Goal: Task Accomplishment & Management: Complete application form

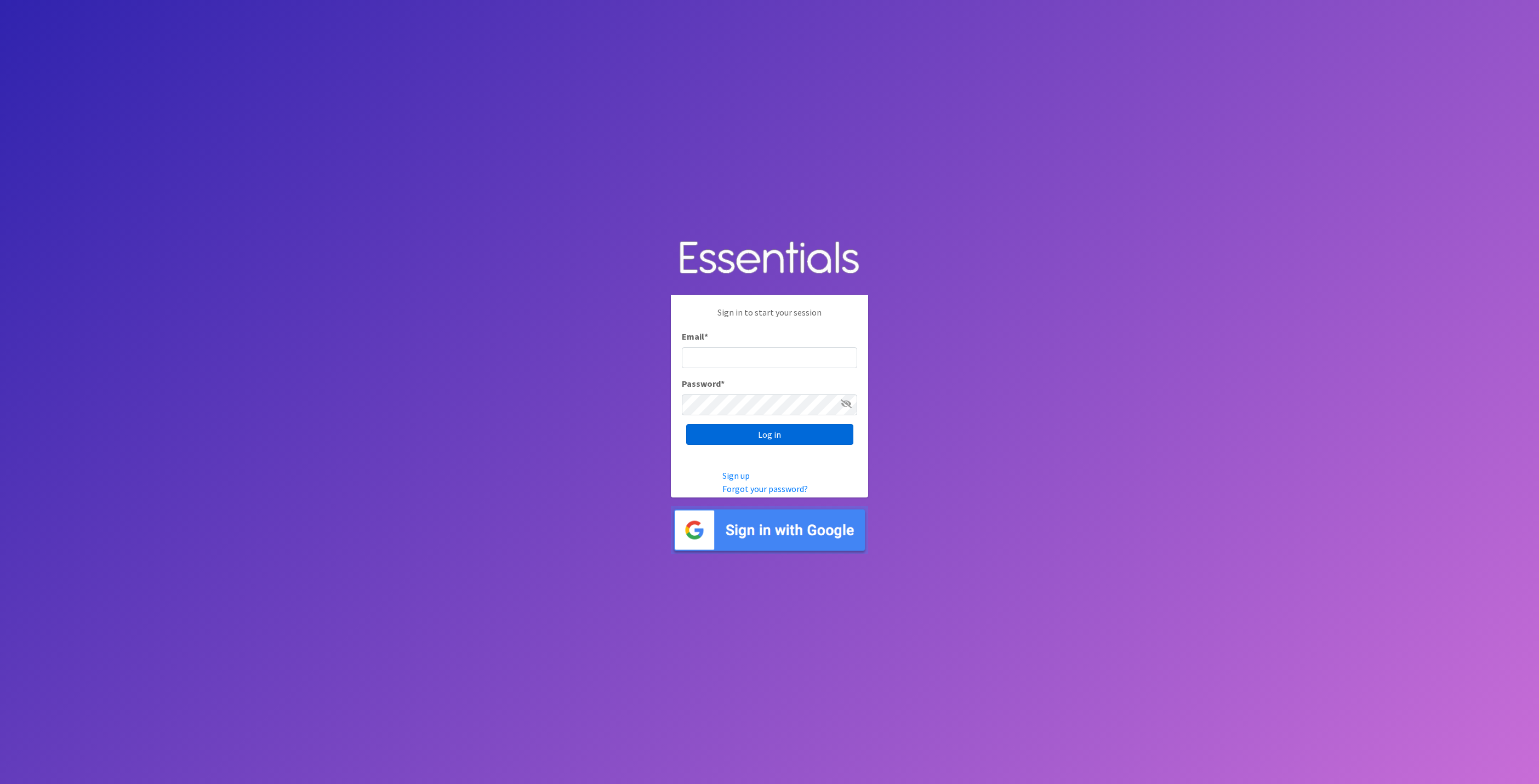
type input "[EMAIL_ADDRESS][DOMAIN_NAME]"
click at [784, 428] on input "Log in" at bounding box center [770, 435] width 167 height 21
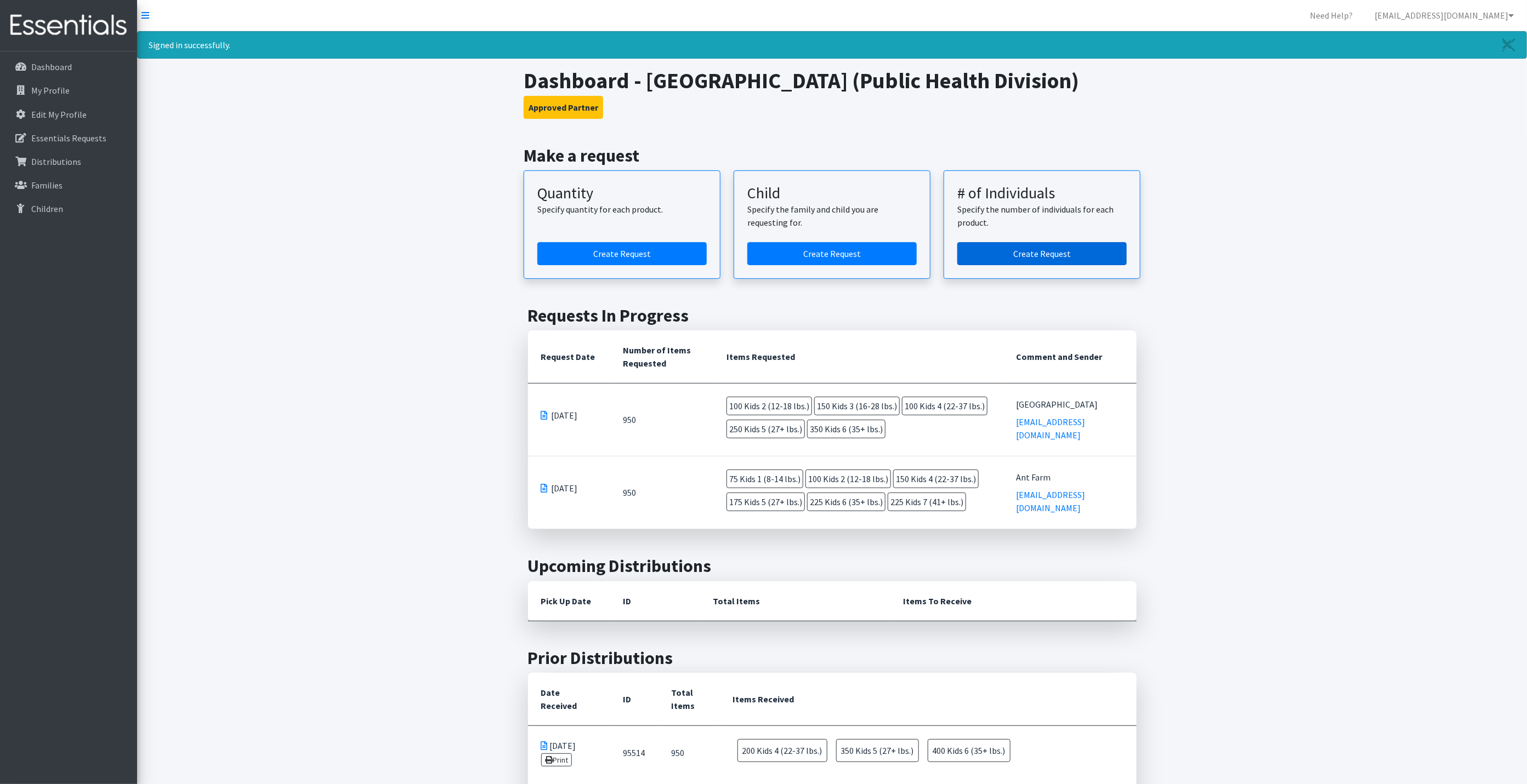
click at [1075, 259] on link "Create Request" at bounding box center [1041, 253] width 170 height 23
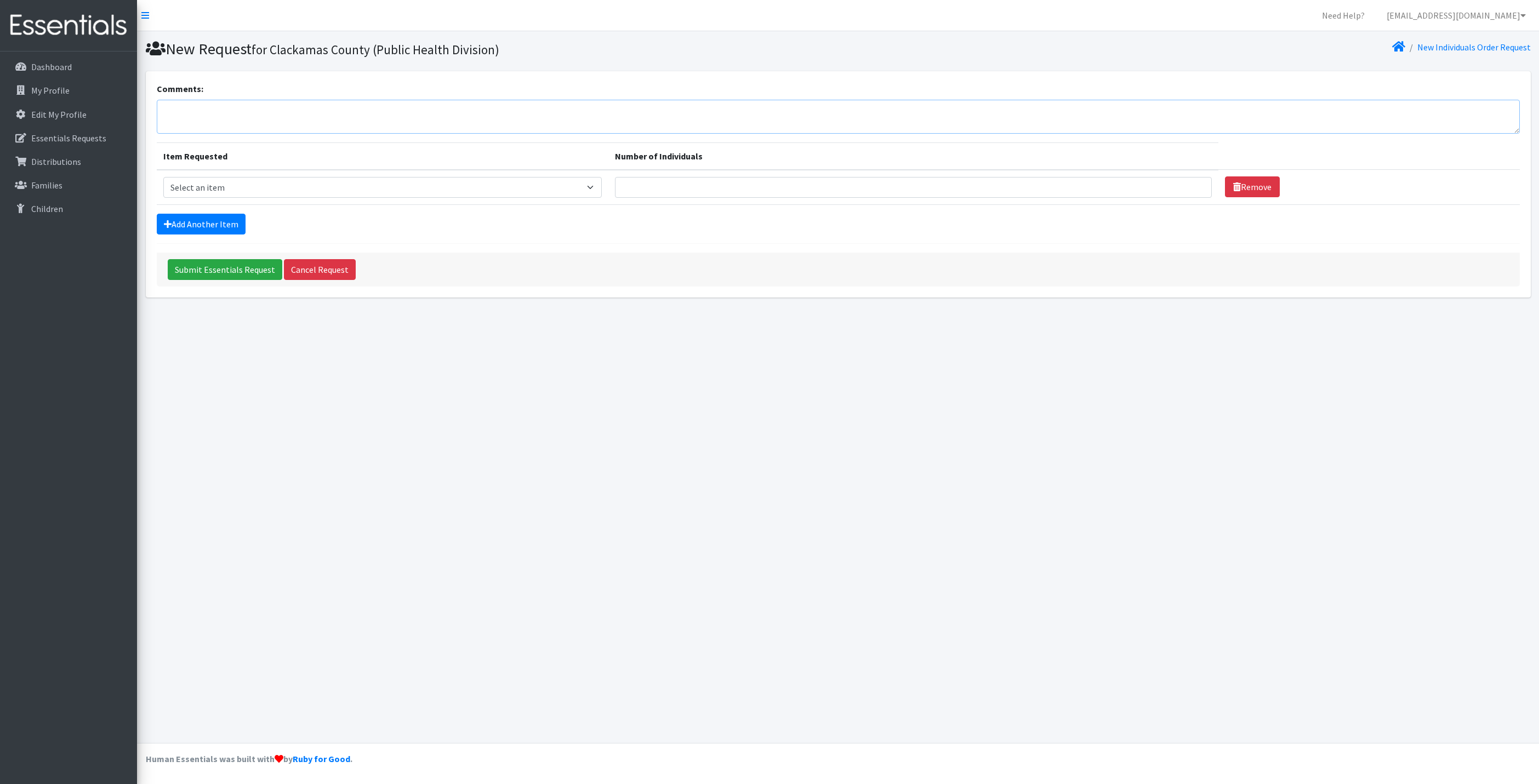
click at [247, 117] on textarea "Comments:" at bounding box center [838, 116] width 1362 height 34
type textarea "Todos Juntos"
click at [321, 186] on select "Select an item Kids 0 (up to 10 lbs.) Kids 1 (8-14 lbs.) Kids 2 (12-18 lbs.) Ki…" at bounding box center [382, 188] width 439 height 21
select select "4067"
click at [163, 177] on select "Select an item Kids 0 (up to 10 lbs.) Kids 1 (8-14 lbs.) Kids 2 (12-18 lbs.) Ki…" at bounding box center [382, 188] width 439 height 21
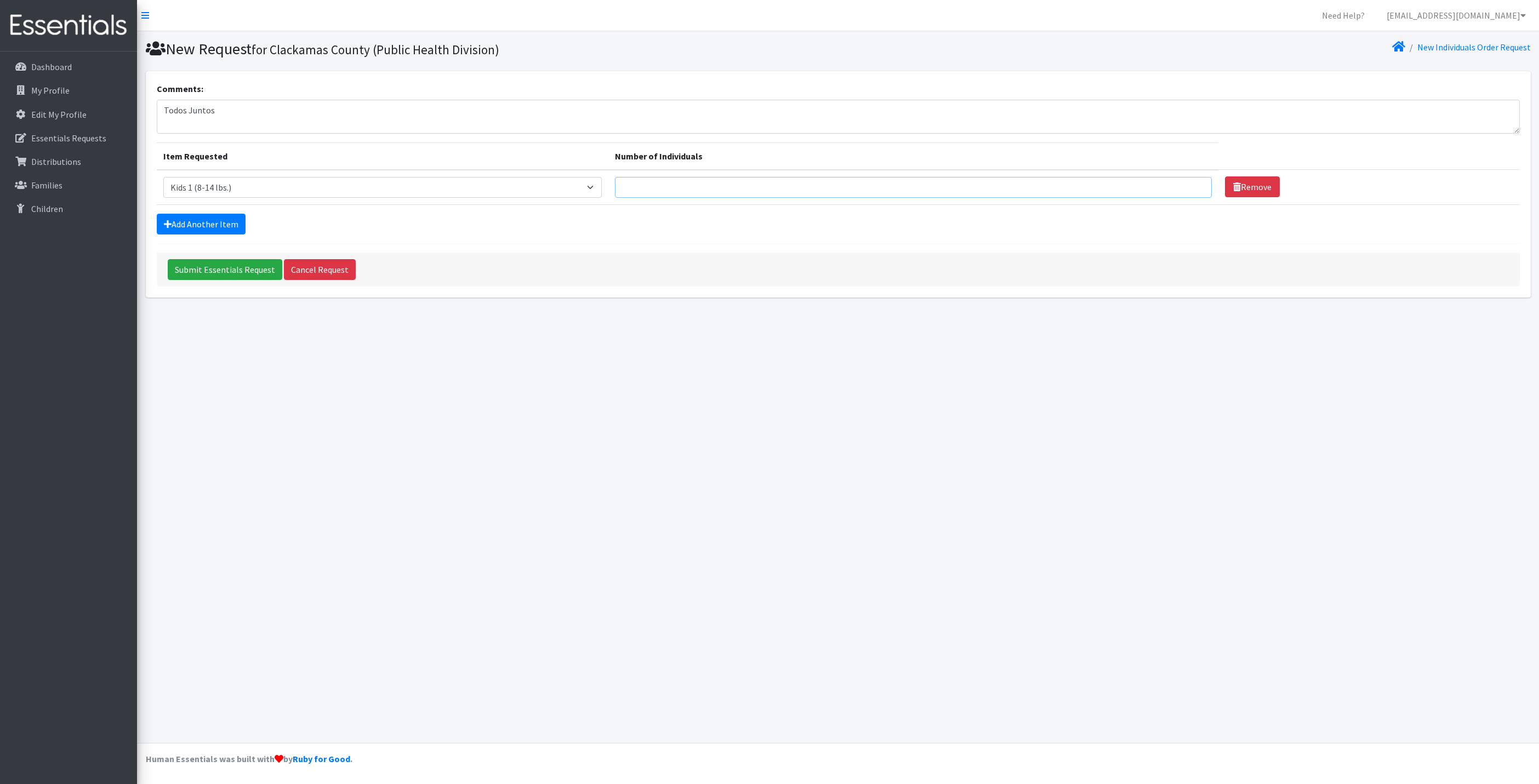
click at [650, 181] on input "Number of Individuals" at bounding box center [913, 188] width 596 height 21
type input "1"
click at [216, 222] on link "Add Another Item" at bounding box center [201, 224] width 89 height 21
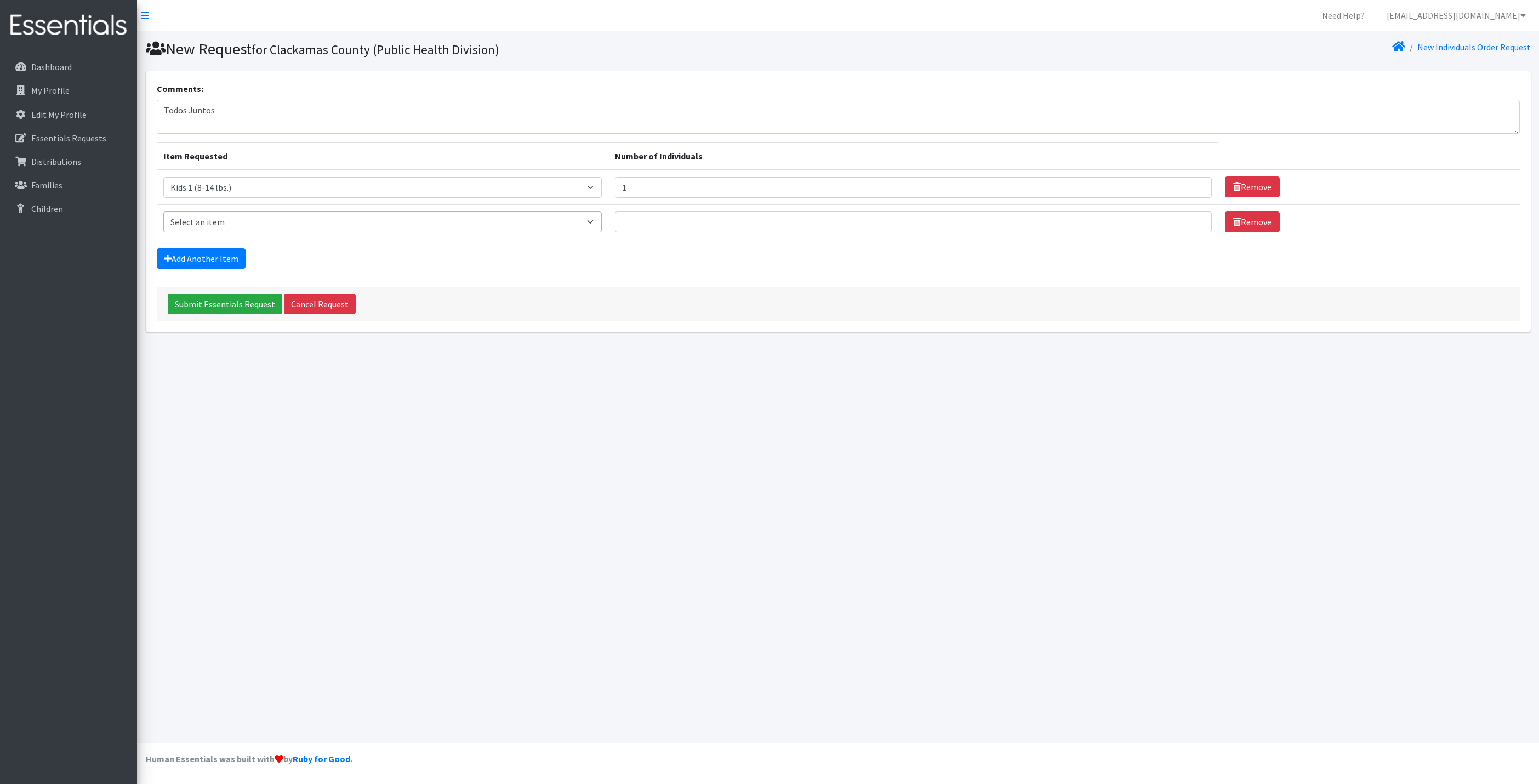
click at [223, 218] on select "Select an item Kids 0 (up to 10 lbs.) Kids 1 (8-14 lbs.) Kids 2 (12-18 lbs.) Ki…" at bounding box center [382, 222] width 439 height 21
select select "4068"
click at [163, 212] on select "Select an item Kids 0 (up to 10 lbs.) Kids 1 (8-14 lbs.) Kids 2 (12-18 lbs.) Ki…" at bounding box center [382, 222] width 439 height 21
click at [675, 220] on input "Number of Individuals" at bounding box center [913, 222] width 596 height 21
type input "3"
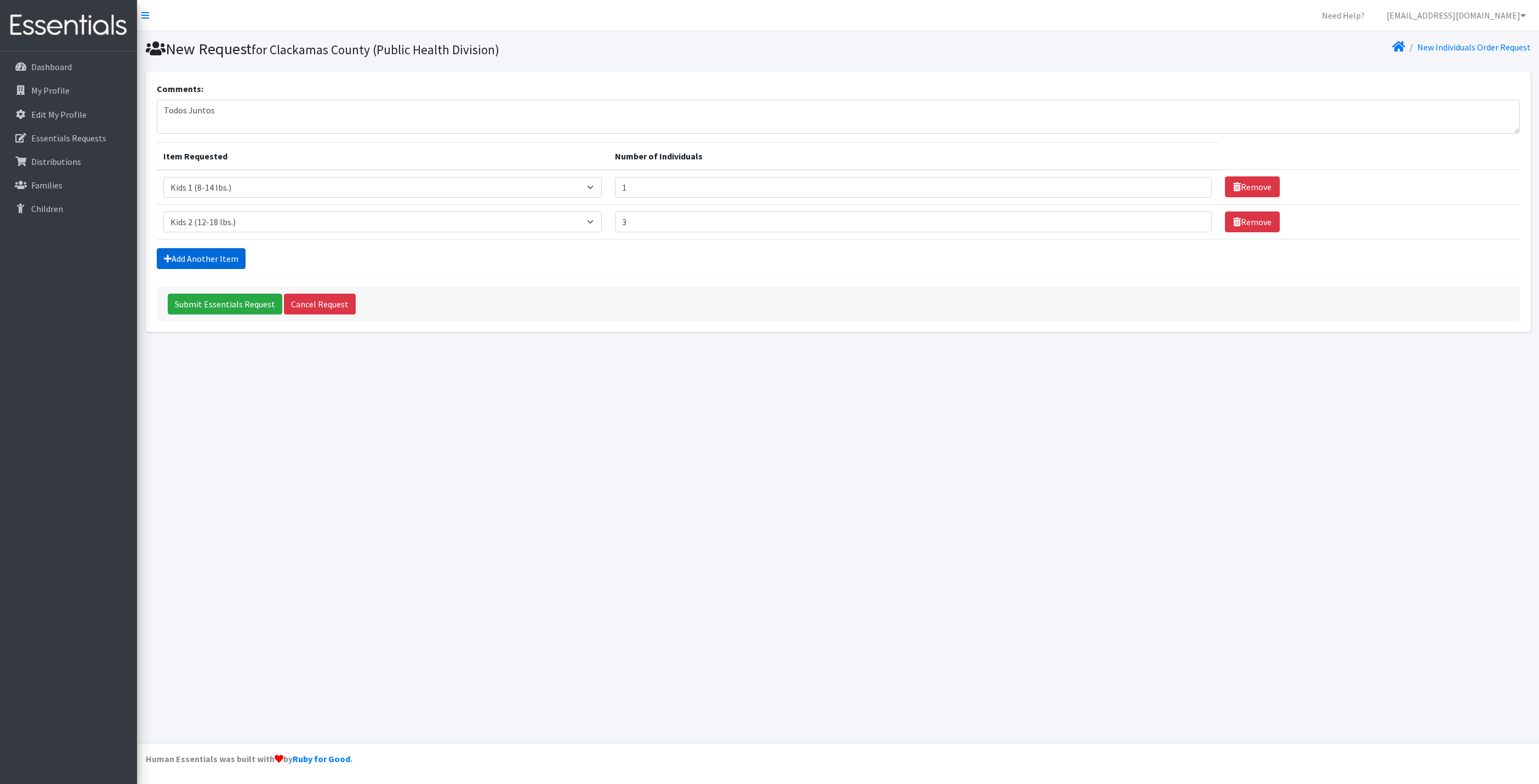
click at [216, 264] on link "Add Another Item" at bounding box center [201, 259] width 89 height 21
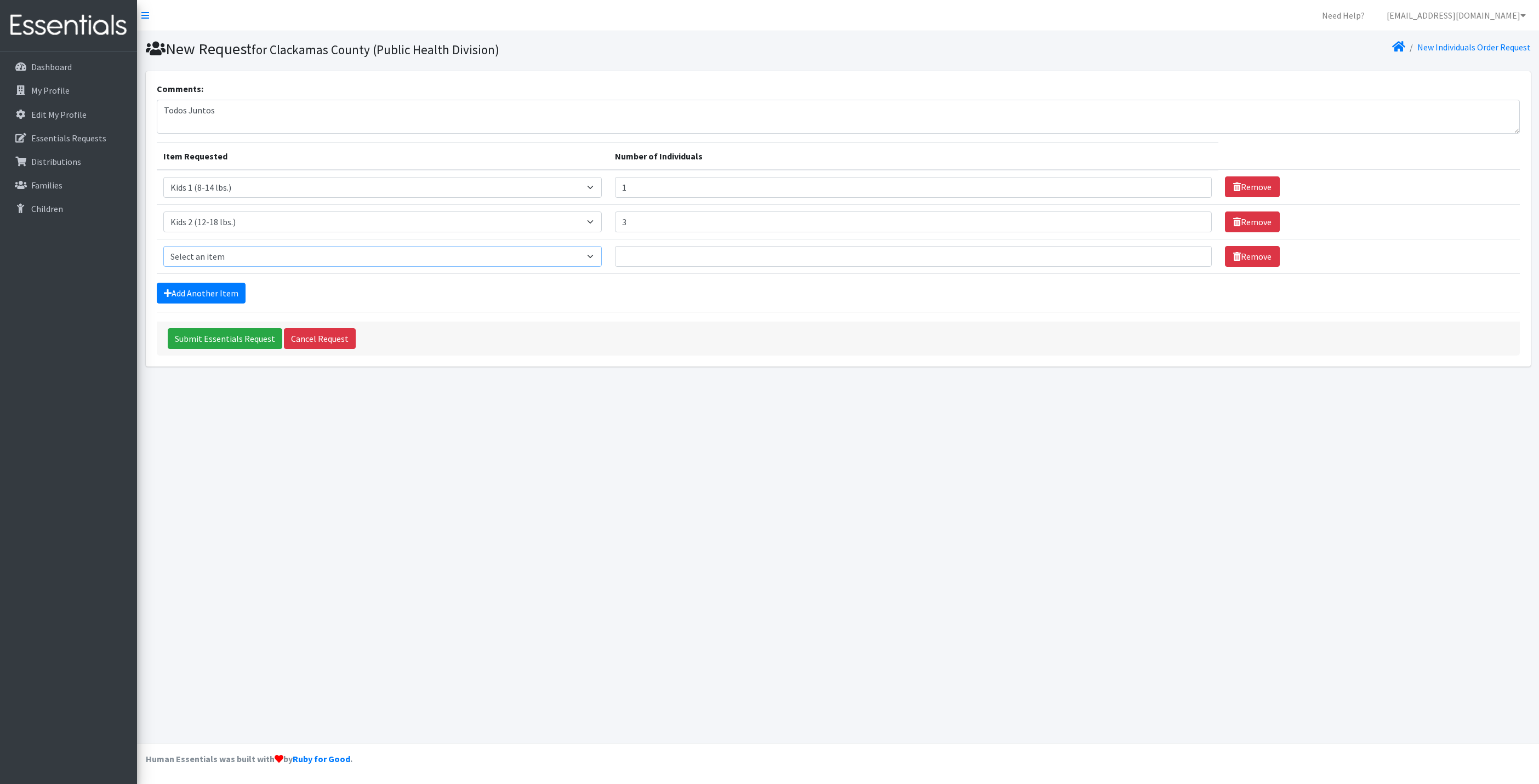
click at [225, 257] on select "Select an item Kids 0 (up to 10 lbs.) Kids 1 (8-14 lbs.) Kids 2 (12-18 lbs.) Ki…" at bounding box center [382, 257] width 439 height 21
select select "4036"
click at [163, 248] on select "Select an item Kids 0 (up to 10 lbs.) Kids 1 (8-14 lbs.) Kids 2 (12-18 lbs.) Ki…" at bounding box center [382, 257] width 439 height 21
click at [666, 253] on input "Number of Individuals" at bounding box center [913, 257] width 596 height 21
type input "1"
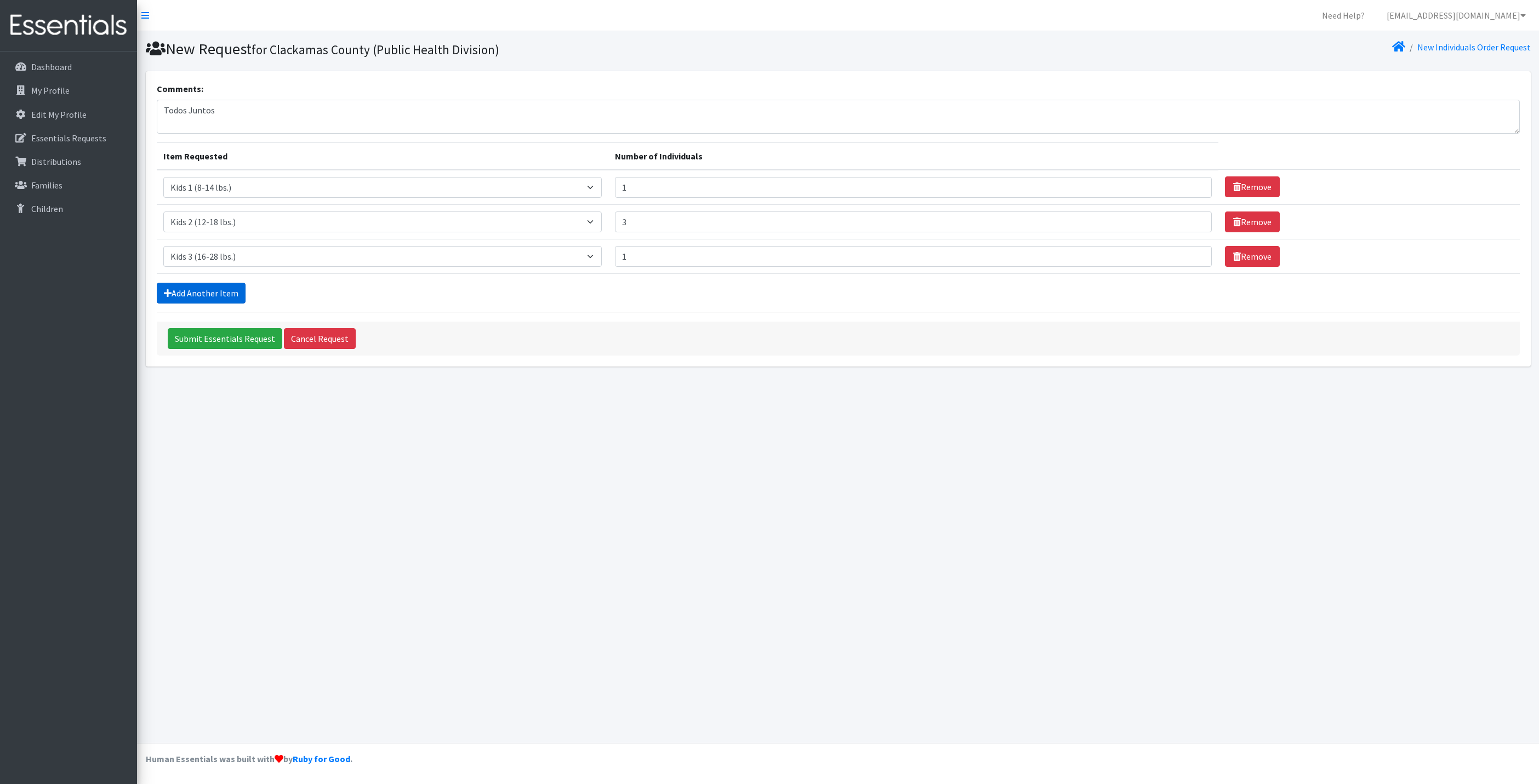
click at [218, 292] on link "Add Another Item" at bounding box center [201, 293] width 89 height 21
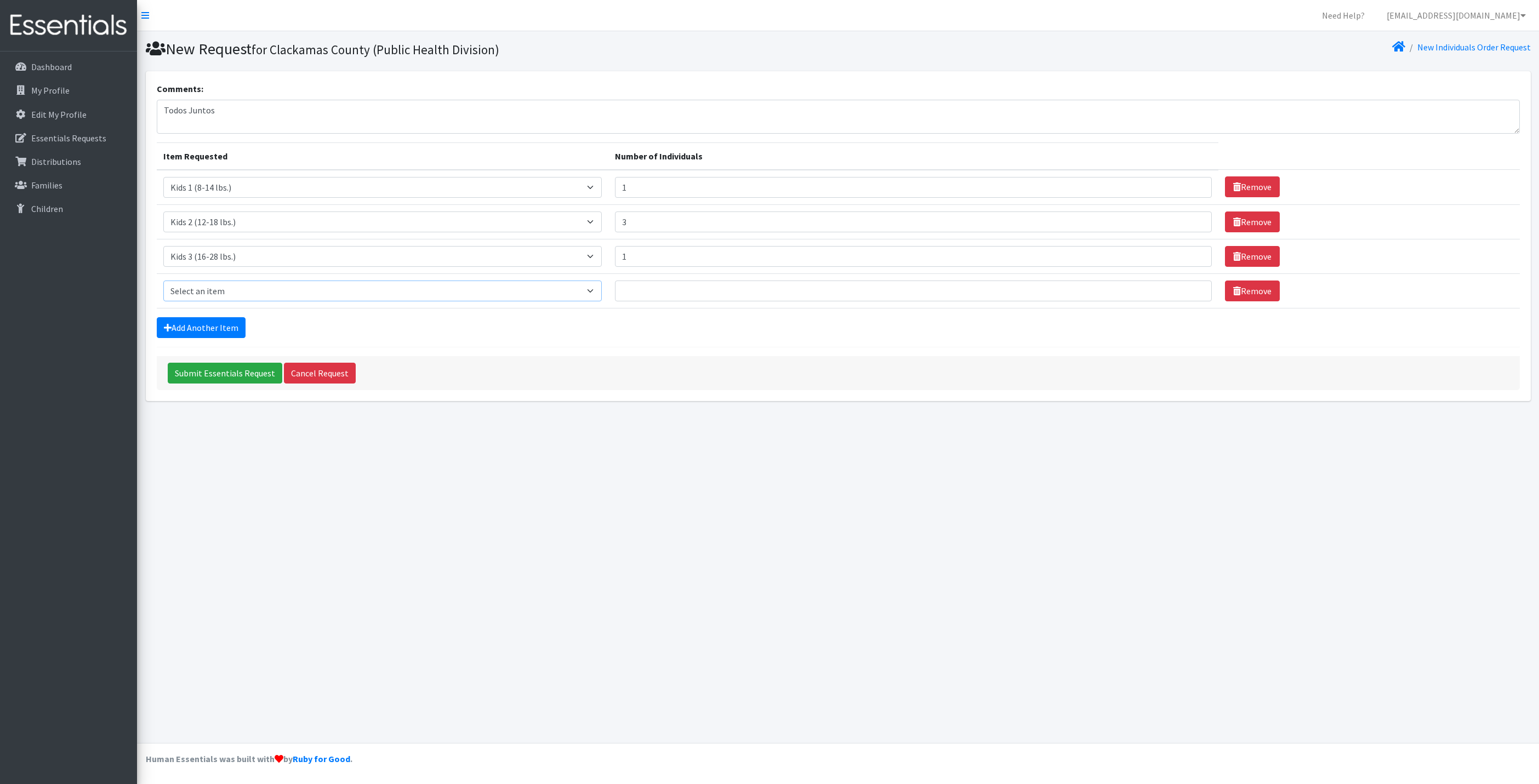
click at [218, 292] on select "Select an item Kids 0 (up to 10 lbs.) Kids 1 (8-14 lbs.) Kids 2 (12-18 lbs.) Ki…" at bounding box center [382, 291] width 439 height 21
select select "4049"
click at [163, 282] on select "Select an item Kids 0 (up to 10 lbs.) Kids 1 (8-14 lbs.) Kids 2 (12-18 lbs.) Ki…" at bounding box center [382, 291] width 439 height 21
click at [681, 295] on input "Number of Individuals" at bounding box center [913, 291] width 596 height 21
type input "10"
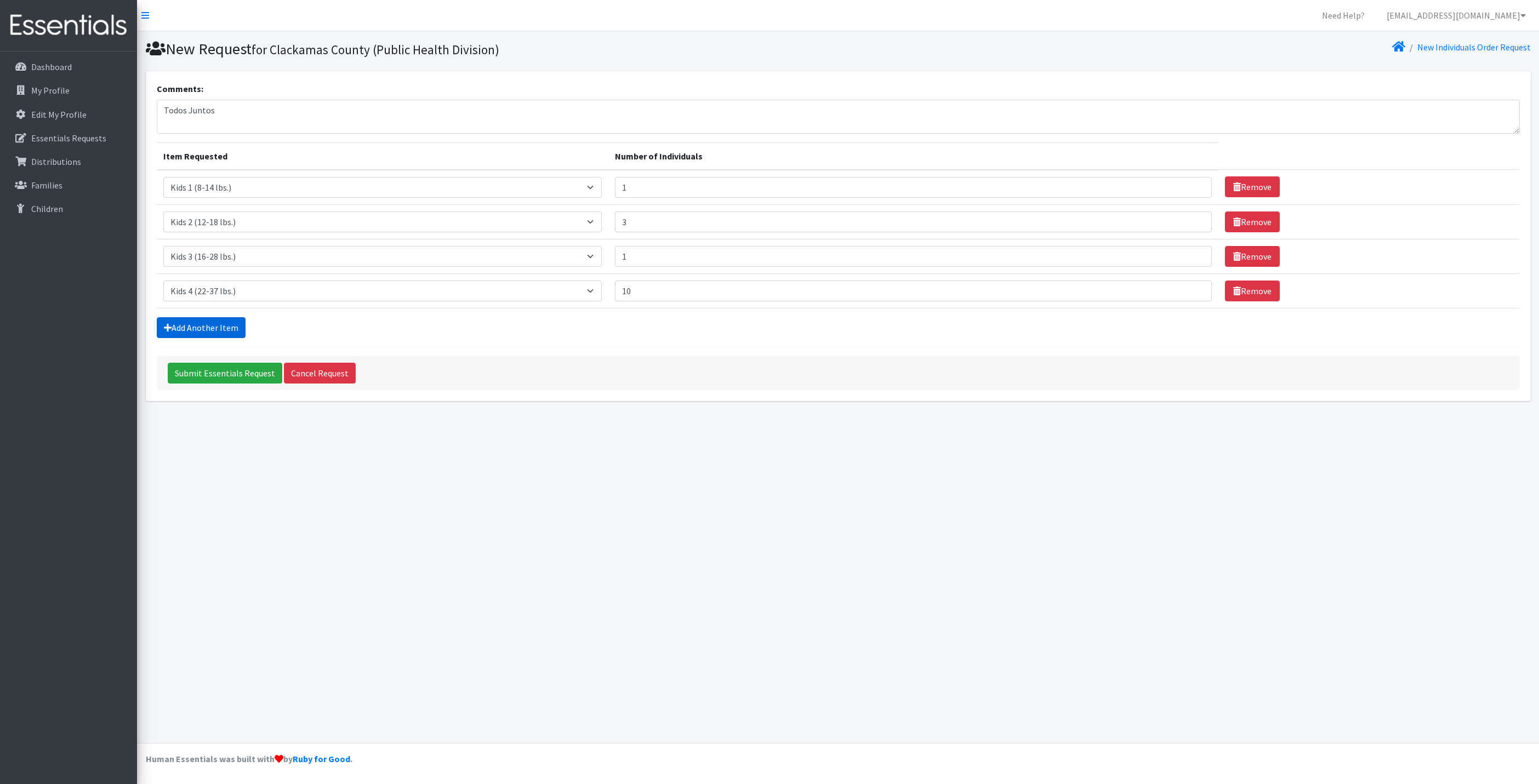
click at [208, 336] on link "Add Another Item" at bounding box center [201, 328] width 89 height 21
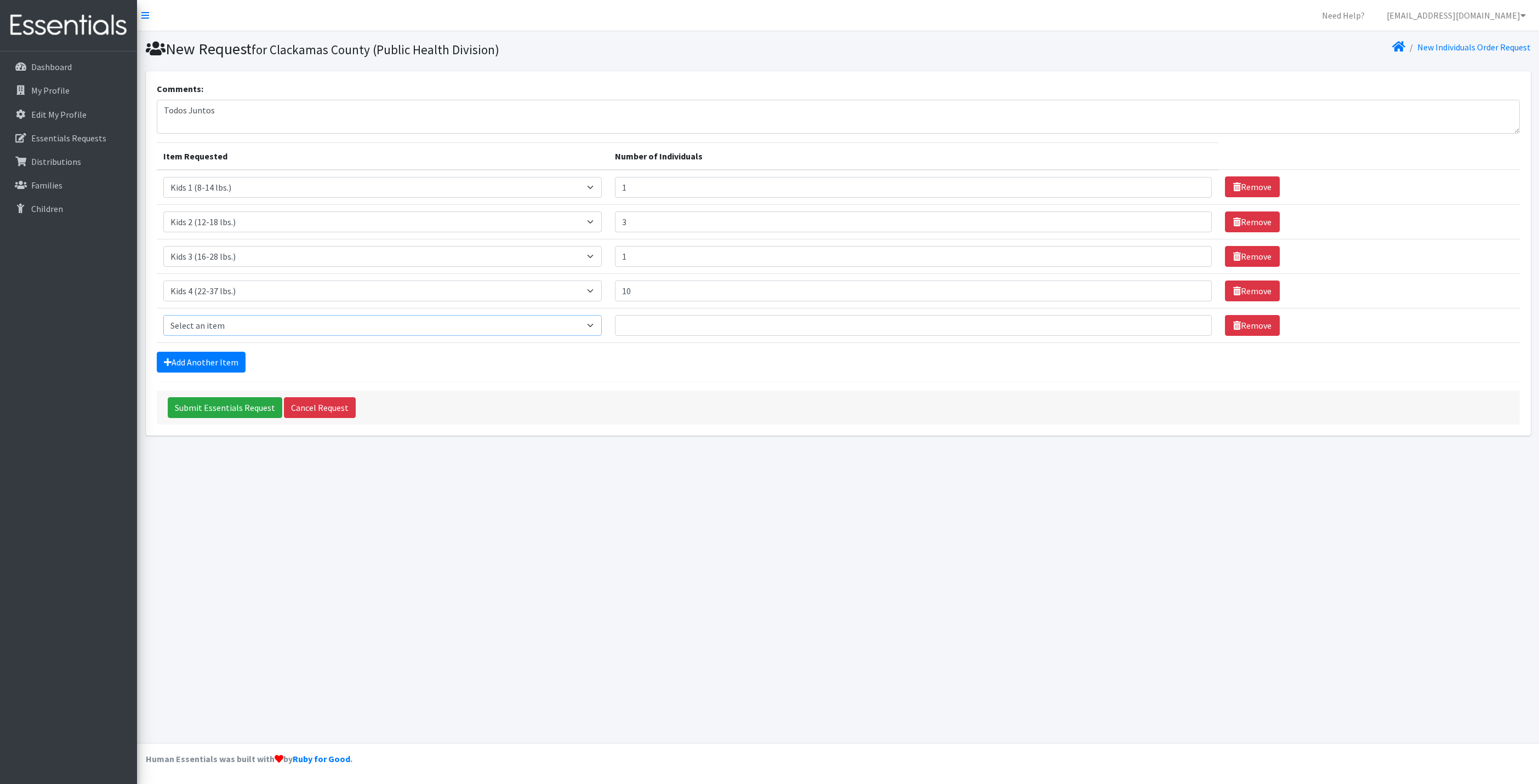
click at [229, 324] on select "Select an item Kids 0 (up to 10 lbs.) Kids 1 (8-14 lbs.) Kids 2 (12-18 lbs.) Ki…" at bounding box center [382, 326] width 439 height 21
select select "4056"
click at [163, 318] on select "Select an item Kids 0 (up to 10 lbs.) Kids 1 (8-14 lbs.) Kids 2 (12-18 lbs.) Ki…" at bounding box center [382, 326] width 439 height 21
click at [681, 329] on input "Number of Individuals" at bounding box center [913, 326] width 596 height 21
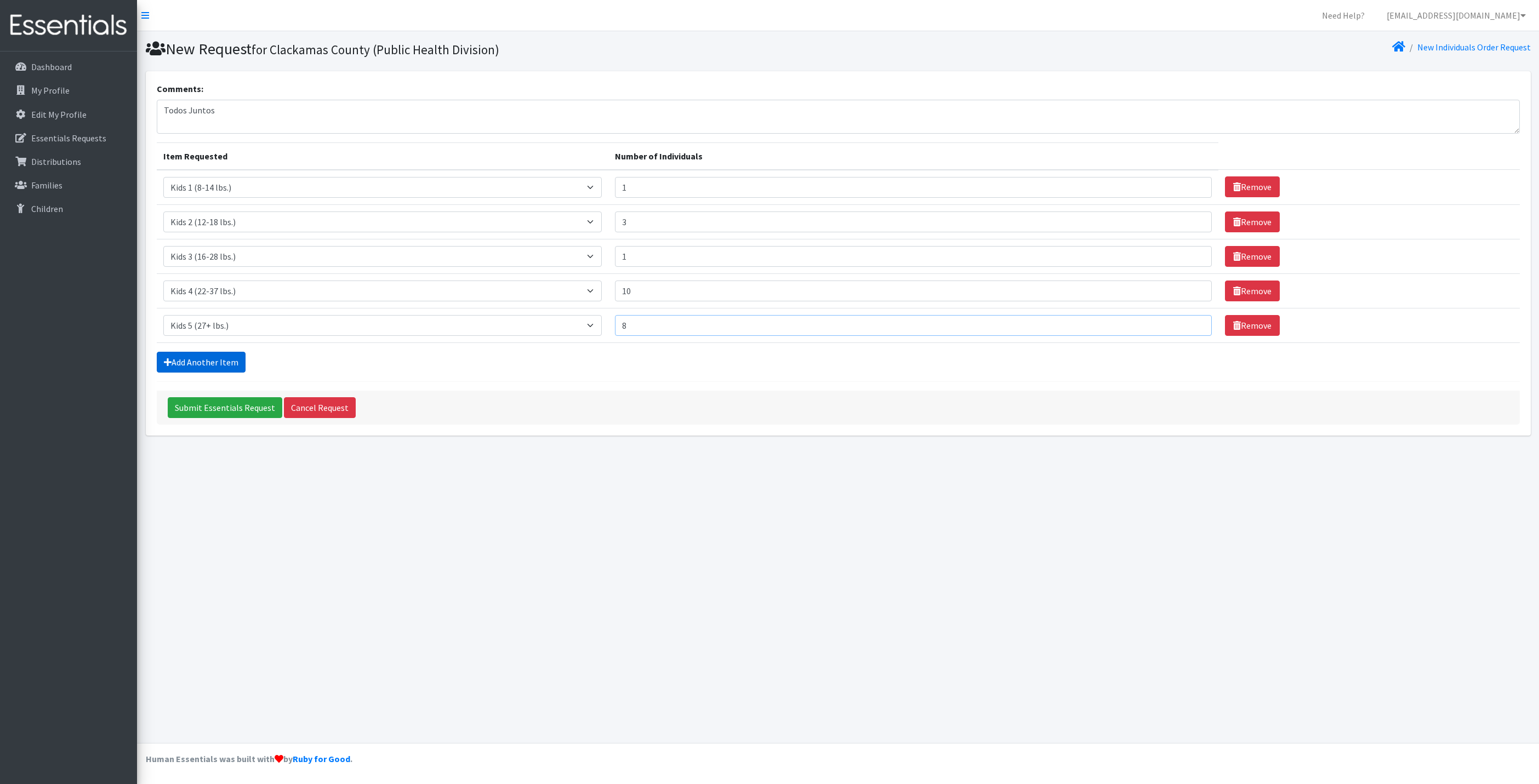
type input "8"
click at [211, 361] on link "Add Another Item" at bounding box center [201, 362] width 89 height 21
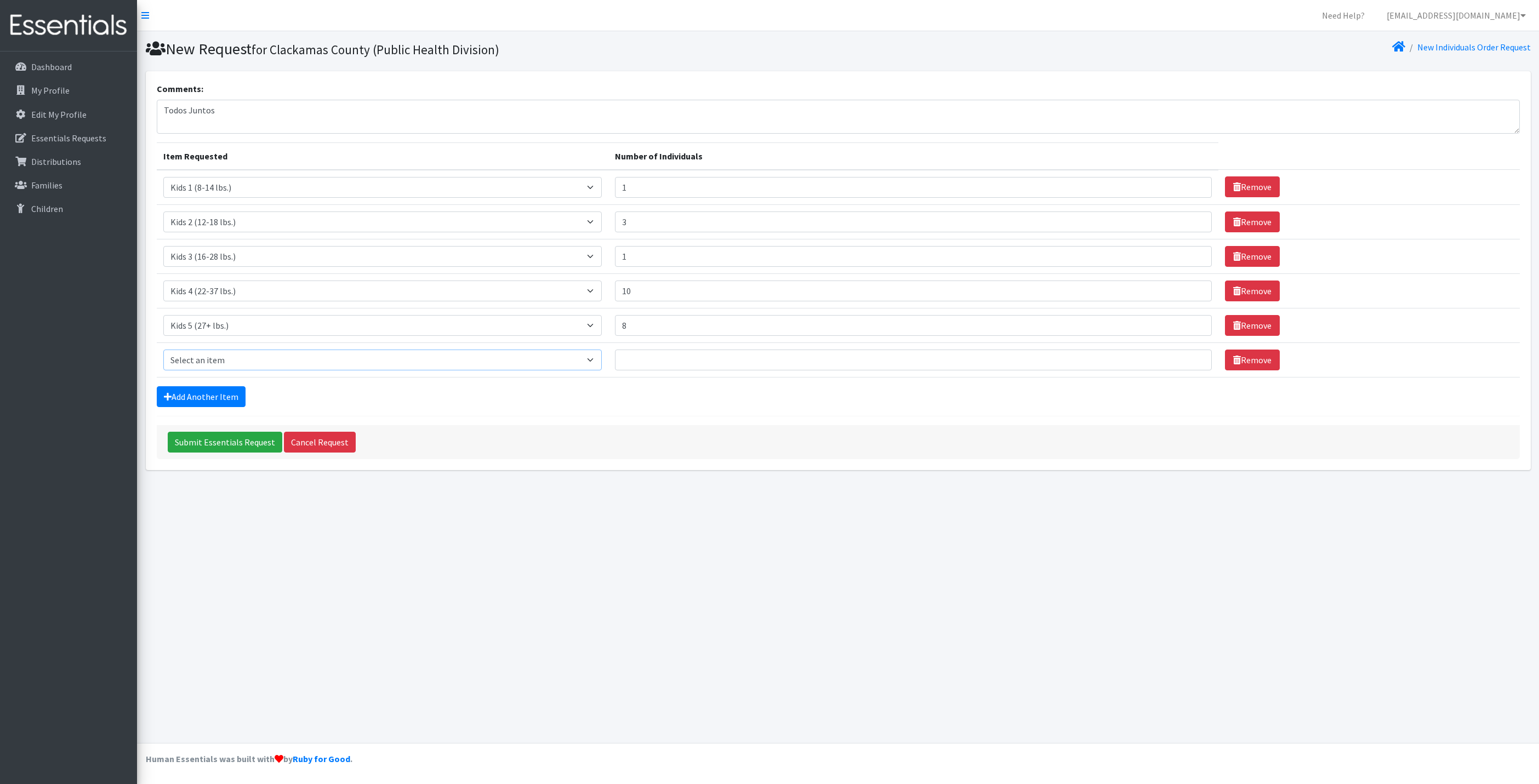
click at [224, 367] on select "Select an item Kids 0 (up to 10 lbs.) Kids 1 (8-14 lbs.) Kids 2 (12-18 lbs.) Ki…" at bounding box center [382, 360] width 439 height 21
select select "4059"
click at [163, 354] on select "Select an item Kids 0 (up to 10 lbs.) Kids 1 (8-14 lbs.) Kids 2 (12-18 lbs.) Ki…" at bounding box center [382, 360] width 439 height 21
click at [637, 364] on input "Number of Individuals" at bounding box center [913, 360] width 596 height 21
type input "10"
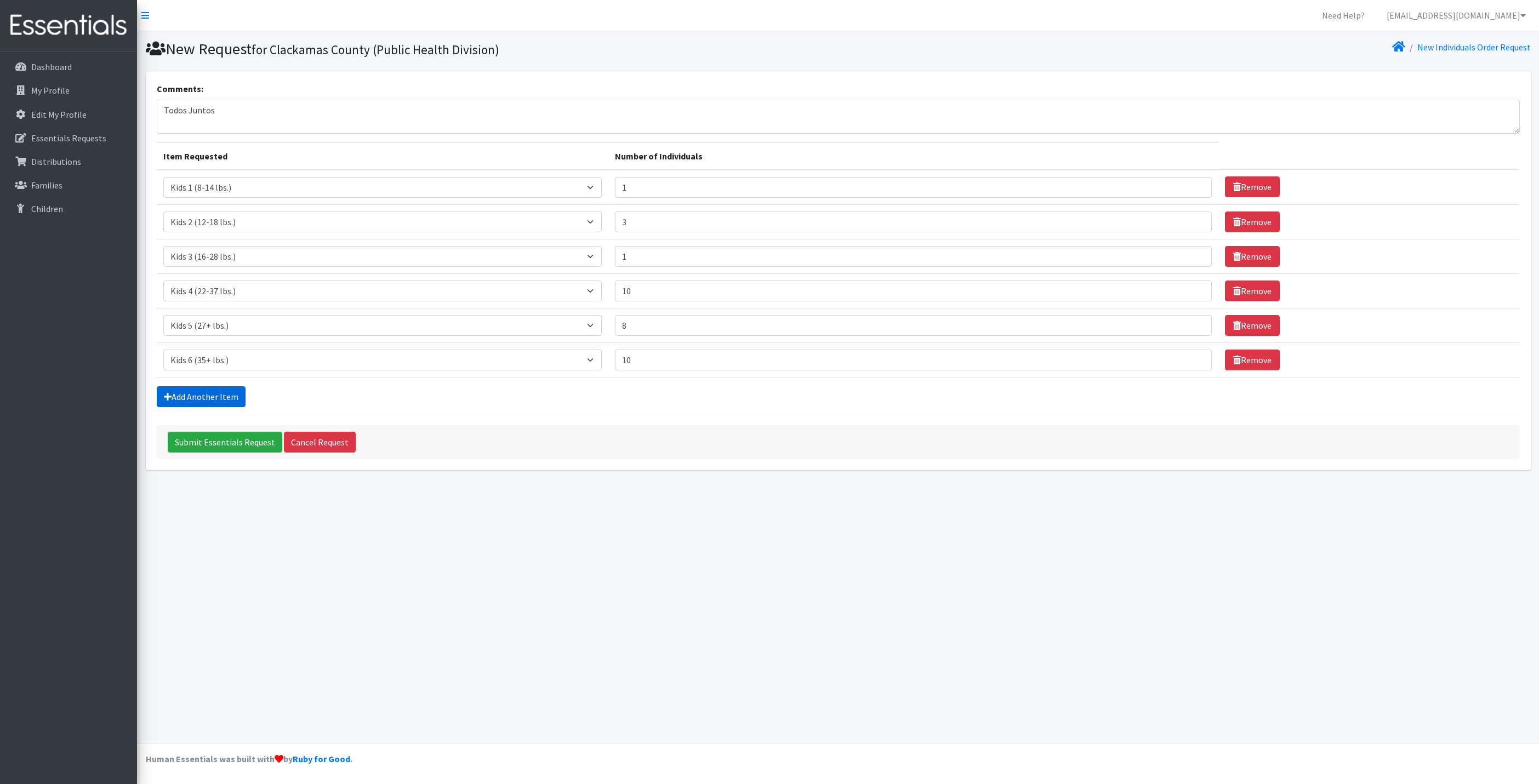
click at [218, 406] on link "Add Another Item" at bounding box center [201, 397] width 89 height 21
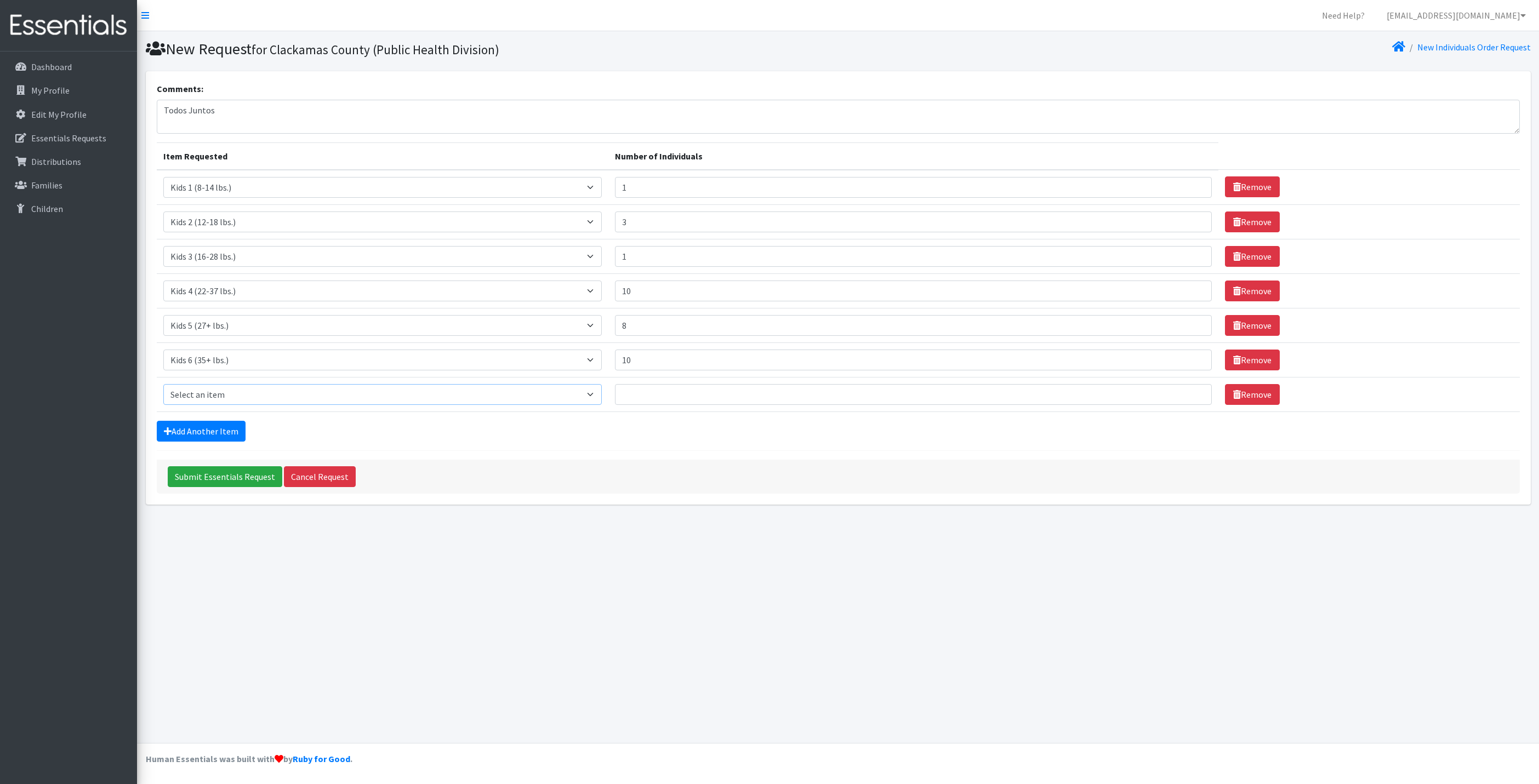
click at [227, 398] on select "Select an item Kids 0 (up to 10 lbs.) Kids 1 (8-14 lbs.) Kids 2 (12-18 lbs.) Ki…" at bounding box center [382, 395] width 439 height 21
select select "11282"
click at [163, 389] on select "Select an item Kids 0 (up to 10 lbs.) Kids 1 (8-14 lbs.) Kids 2 (12-18 lbs.) Ki…" at bounding box center [382, 395] width 439 height 21
click at [760, 398] on input "Number of Individuals" at bounding box center [913, 395] width 596 height 21
type input "8"
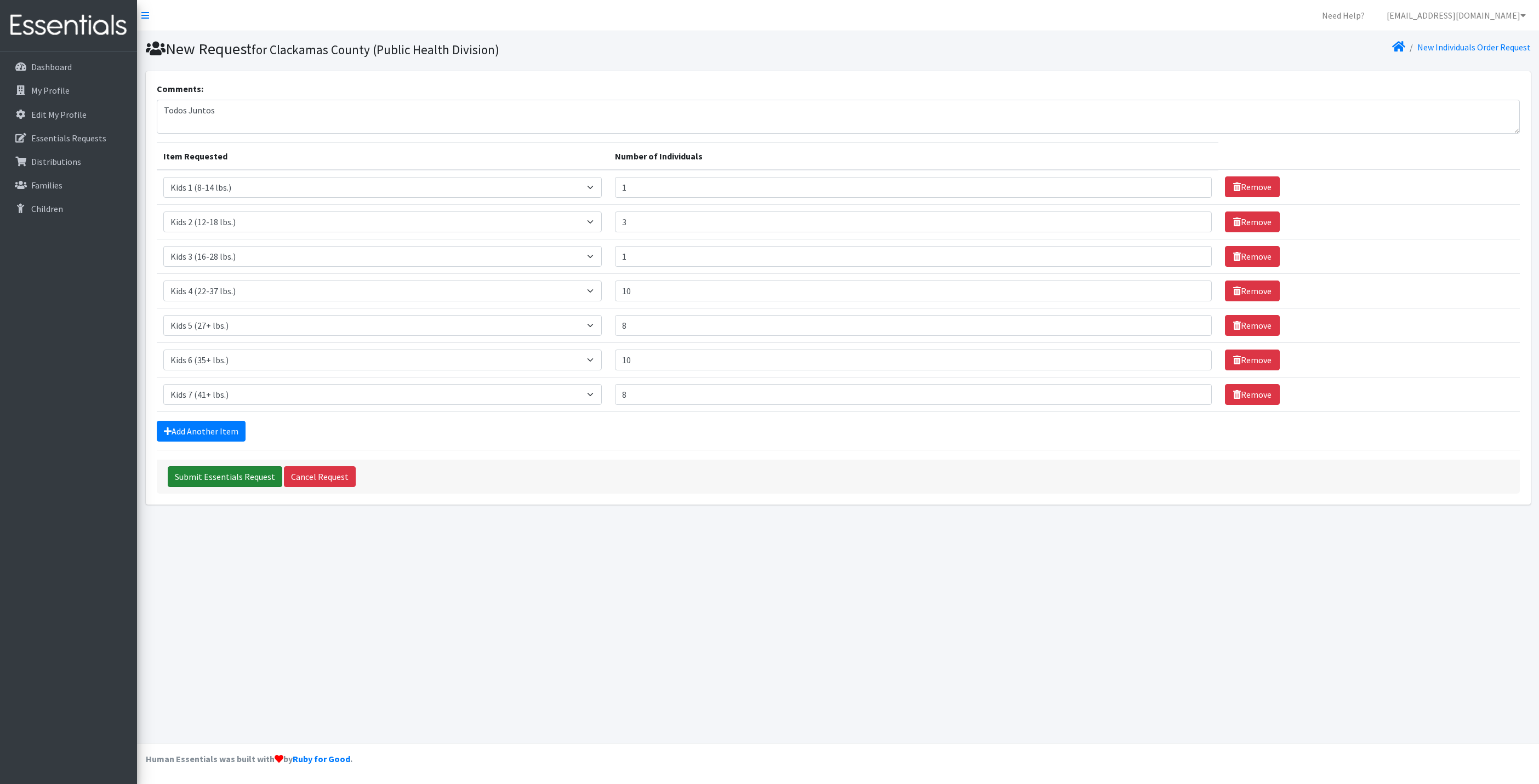
click at [223, 483] on input "Submit Essentials Request" at bounding box center [225, 476] width 114 height 21
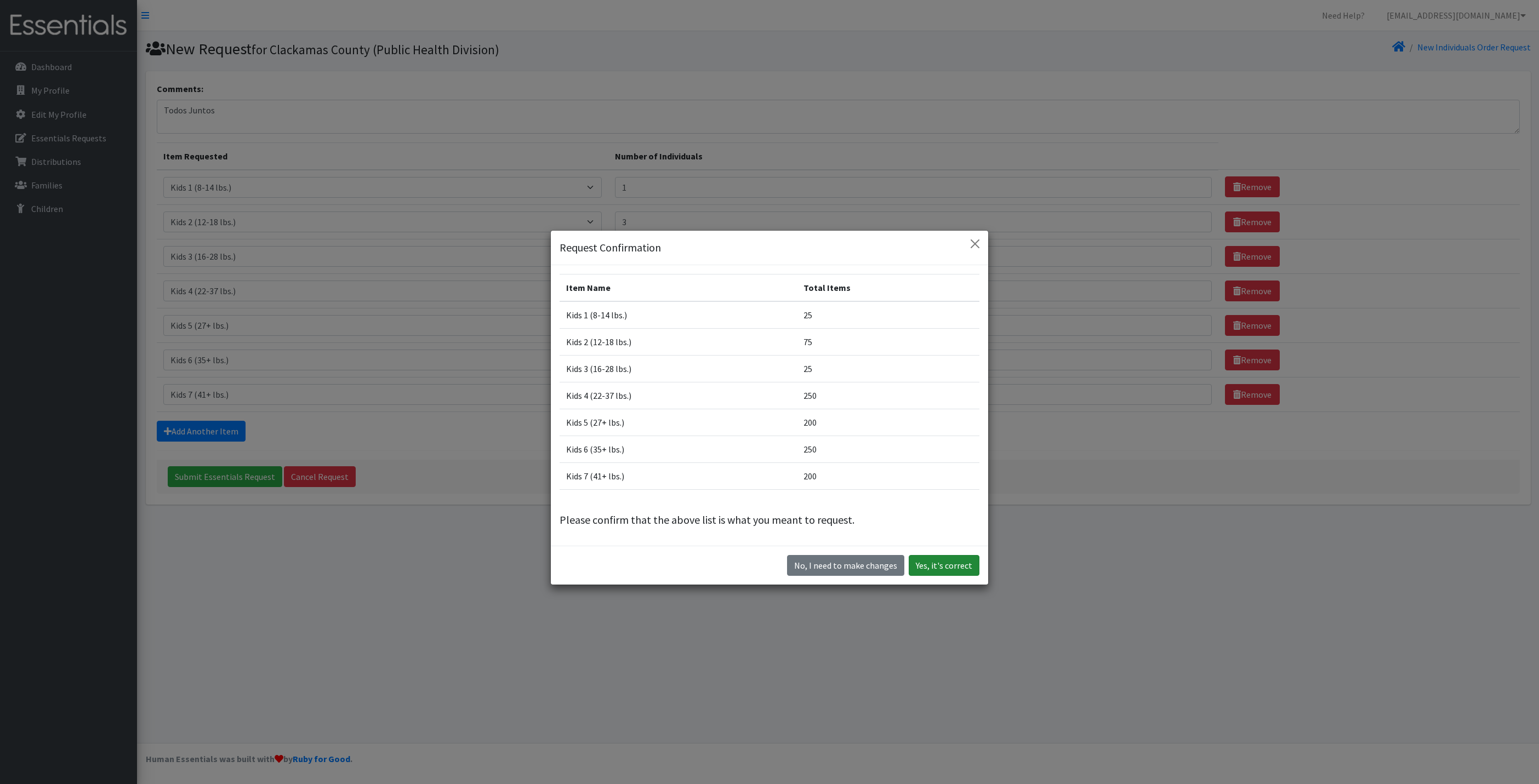
click at [936, 563] on button "Yes, it's correct" at bounding box center [943, 566] width 70 height 21
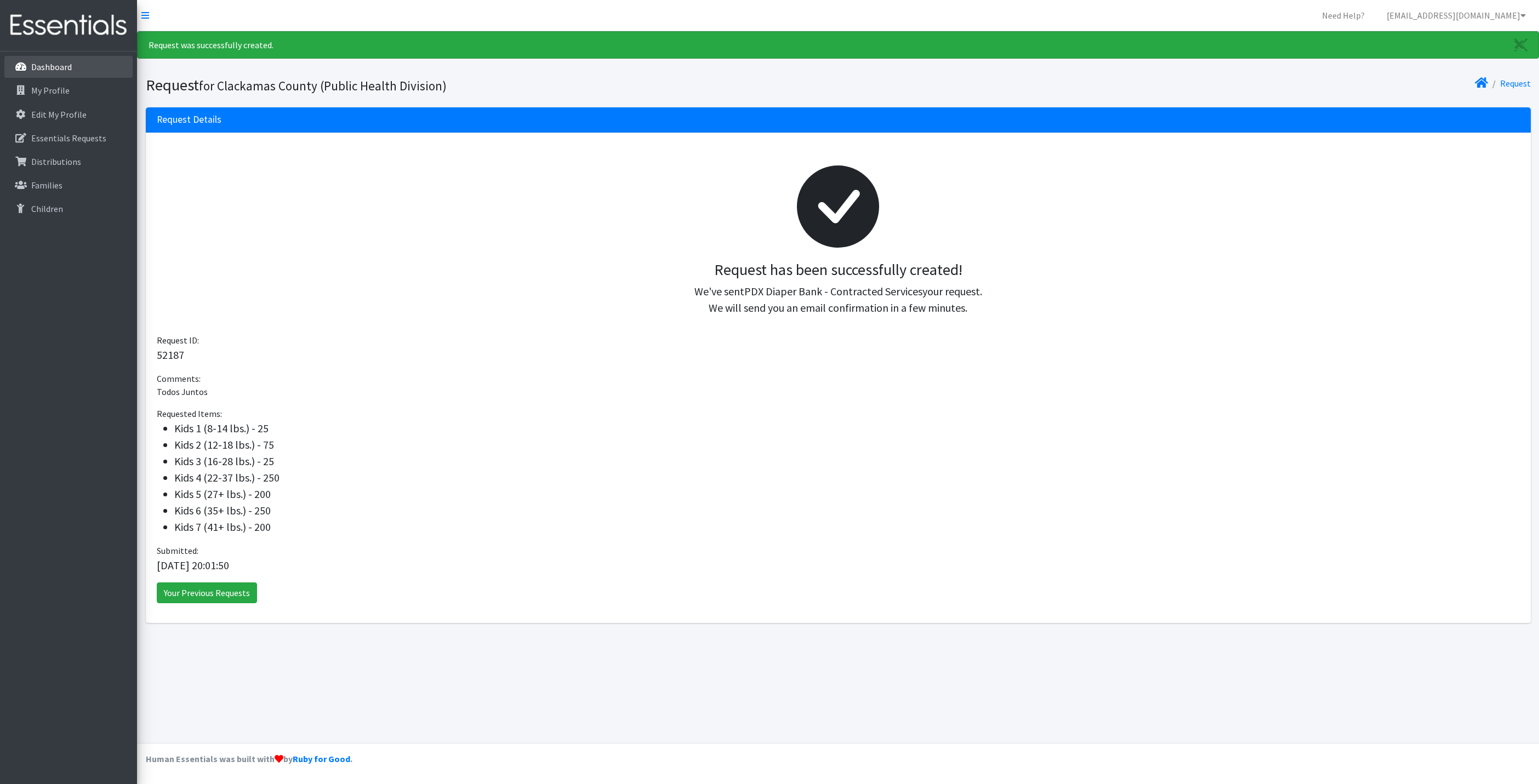
click at [53, 61] on p "Dashboard" at bounding box center [52, 67] width 40 height 11
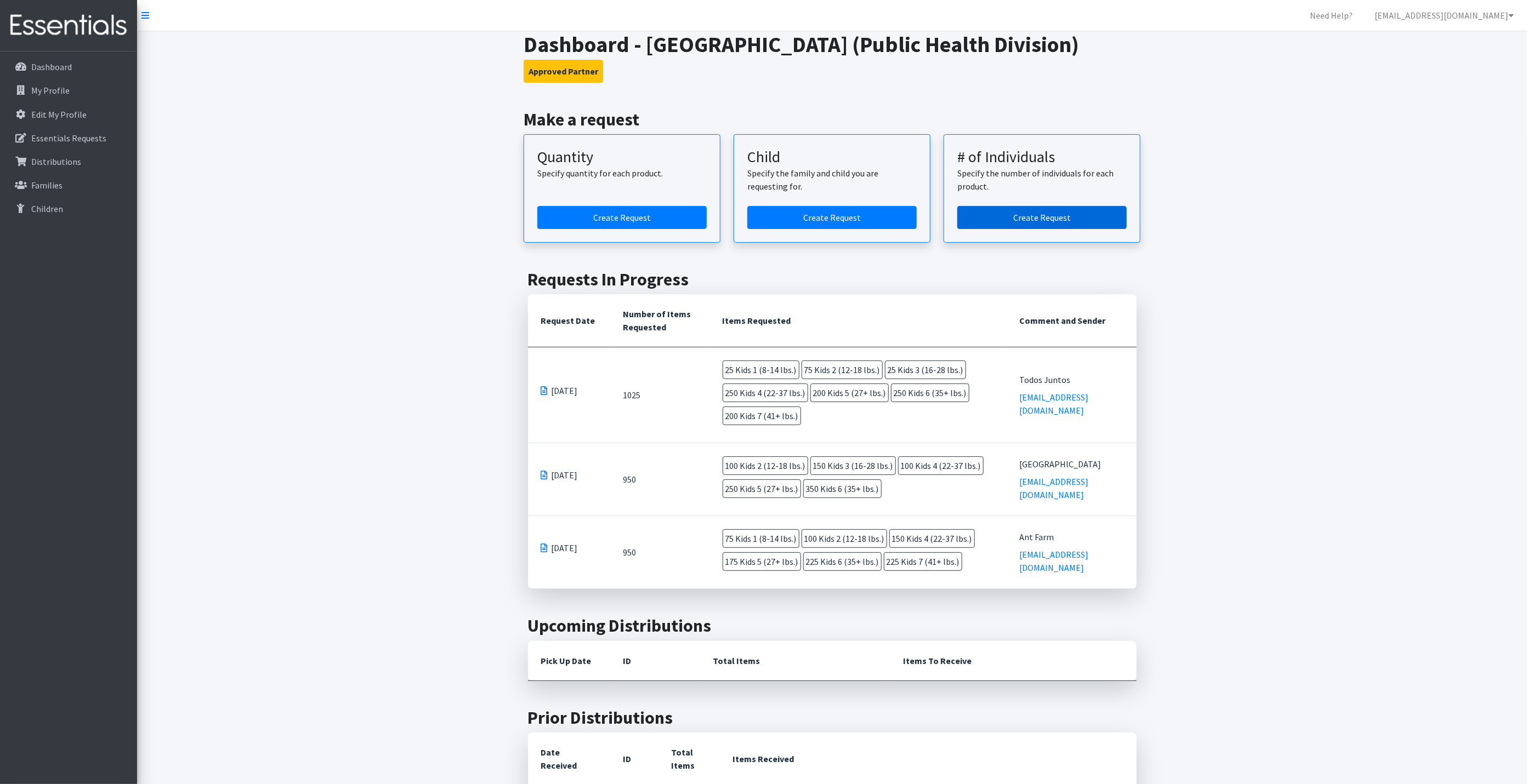
click at [1059, 217] on link "Create Request" at bounding box center [1041, 217] width 170 height 23
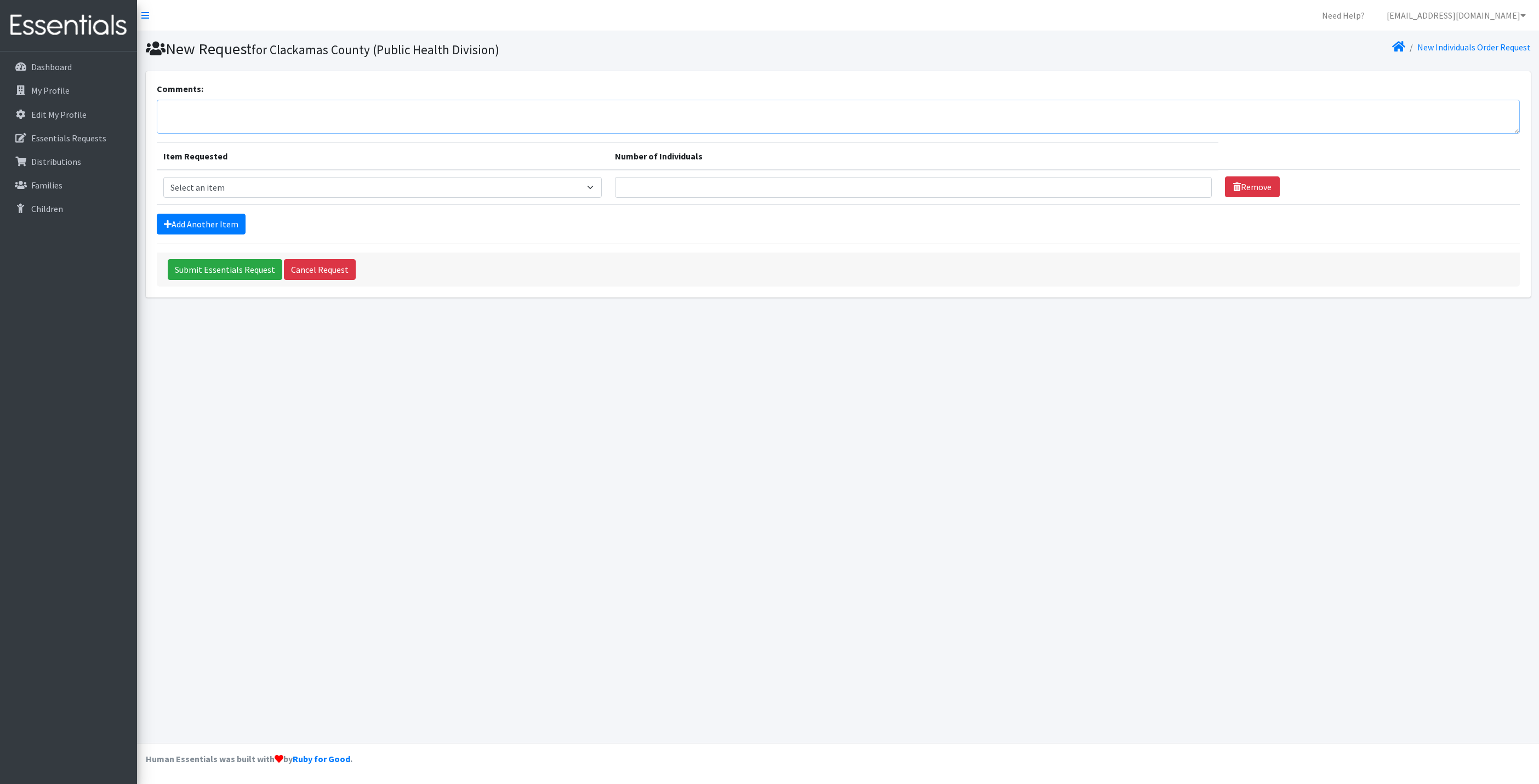
click at [310, 114] on textarea "Comments:" at bounding box center [838, 116] width 1362 height 34
type textarea "NWFS"
click at [235, 183] on select "Select an item Kids 0 (up to 10 lbs.) Kids 1 (8-14 lbs.) Kids 2 (12-18 lbs.) Ki…" at bounding box center [382, 188] width 439 height 21
select select "4068"
click at [163, 177] on select "Select an item Kids 0 (up to 10 lbs.) Kids 1 (8-14 lbs.) Kids 2 (12-18 lbs.) Ki…" at bounding box center [382, 188] width 439 height 21
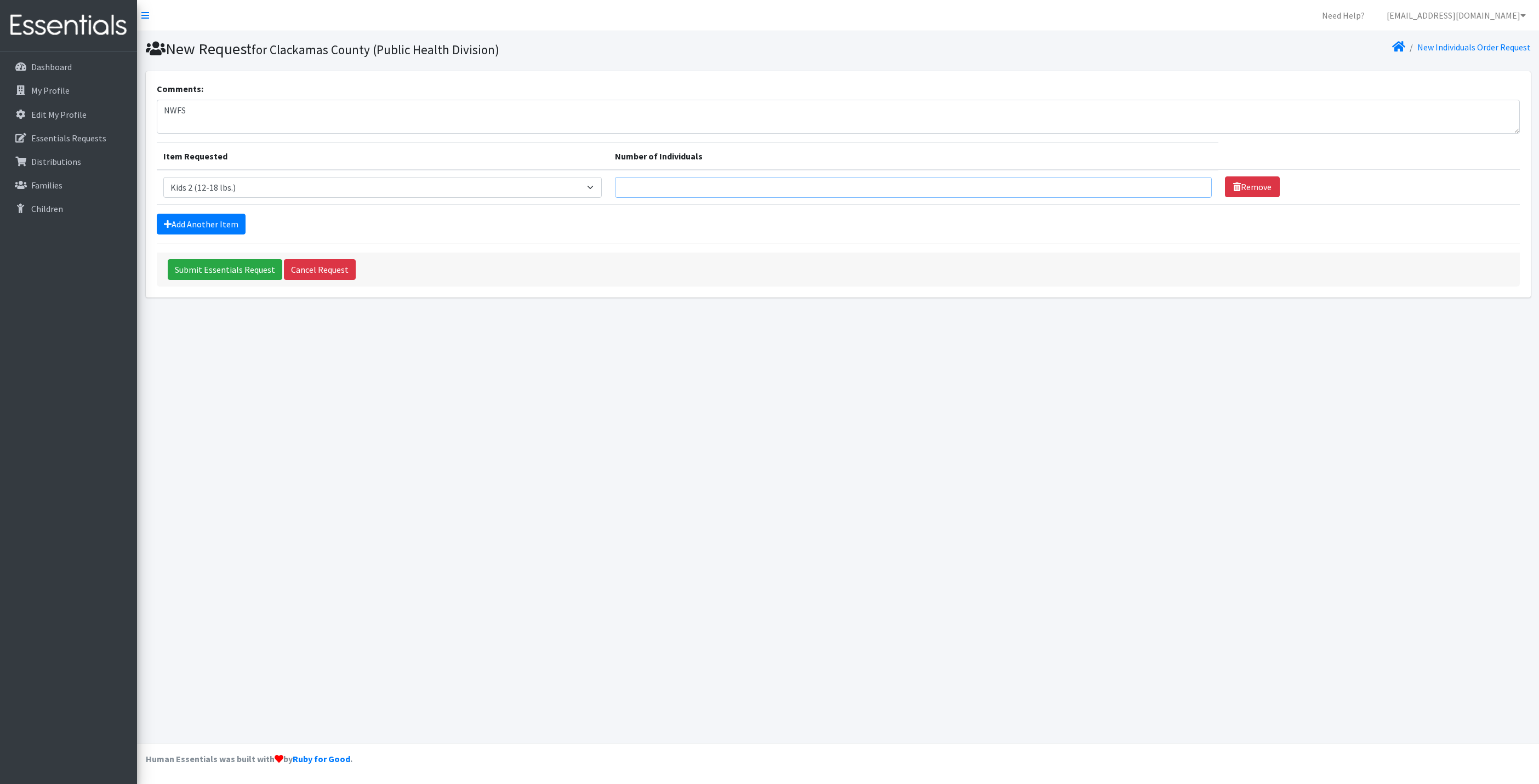
click at [673, 186] on input "Number of Individuals" at bounding box center [913, 188] width 596 height 21
type input "3"
click at [232, 225] on link "Add Another Item" at bounding box center [201, 224] width 89 height 21
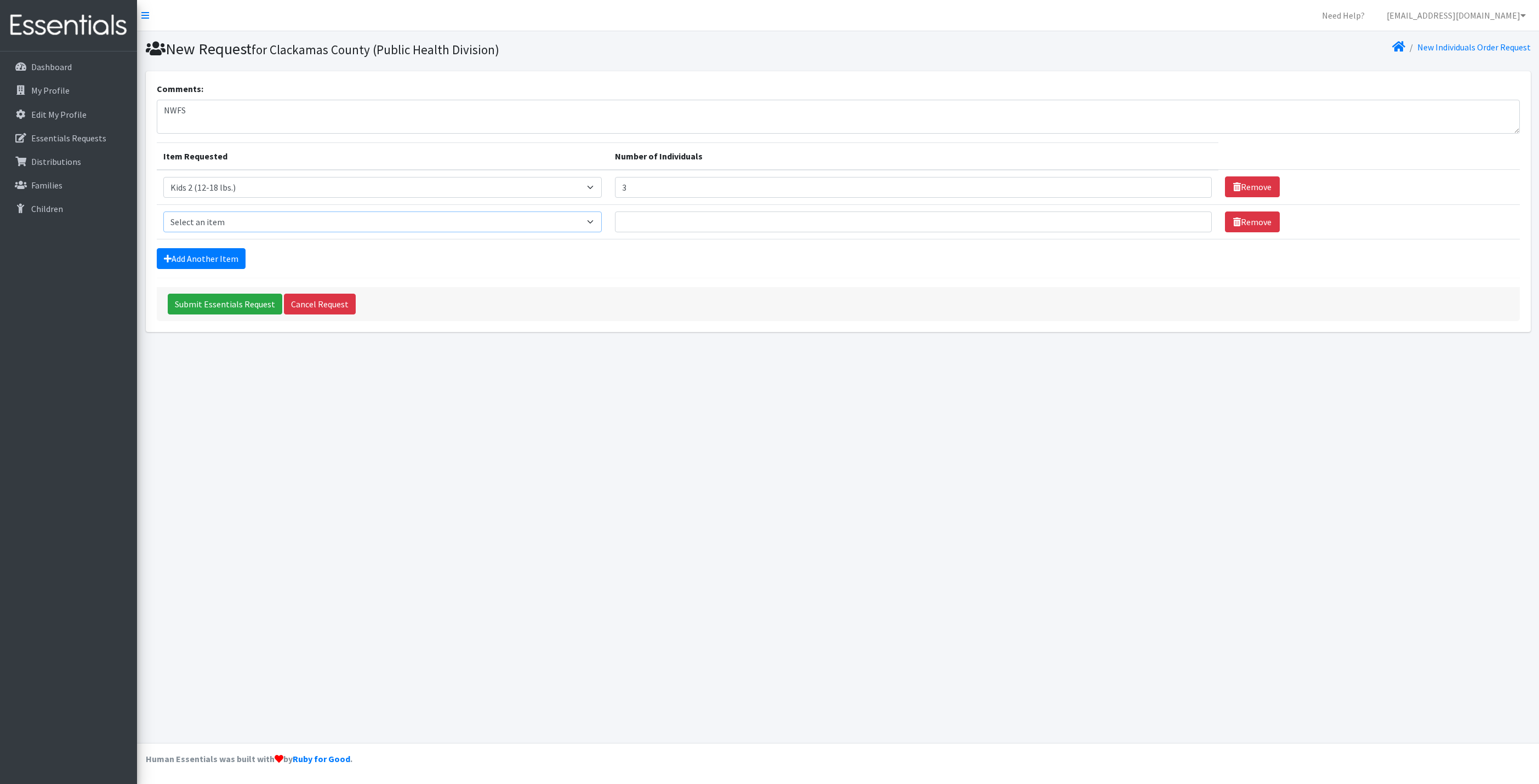
click at [257, 224] on select "Select an item Kids 0 (up to 10 lbs.) Kids 1 (8-14 lbs.) Kids 2 (12-18 lbs.) Ki…" at bounding box center [382, 222] width 439 height 21
select select "4036"
click at [163, 212] on select "Select an item Kids 0 (up to 10 lbs.) Kids 1 (8-14 lbs.) Kids 2 (12-18 lbs.) Ki…" at bounding box center [382, 222] width 439 height 21
click at [652, 222] on input "Number of Individuals" at bounding box center [913, 222] width 596 height 21
type input "3"
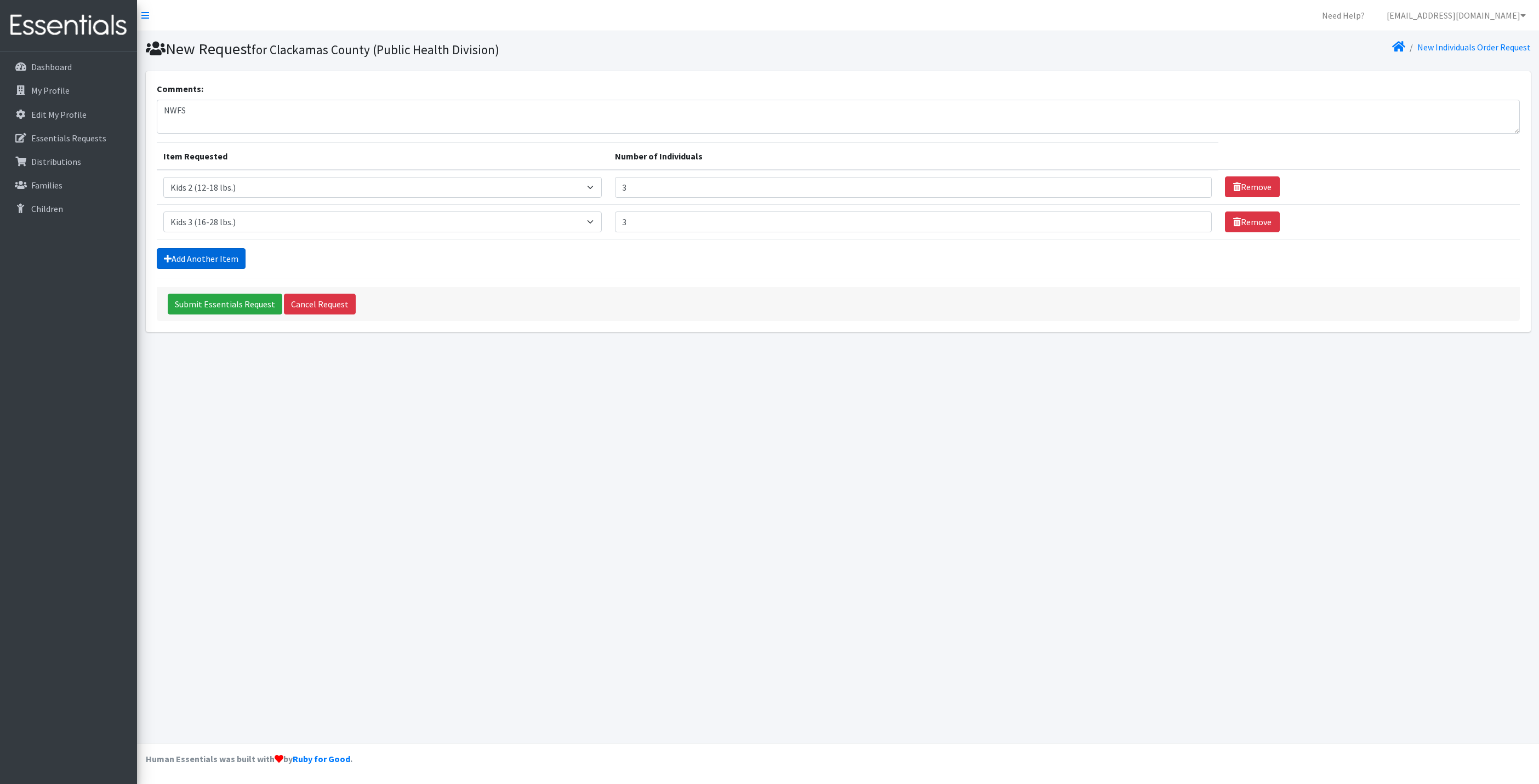
click at [190, 259] on link "Add Another Item" at bounding box center [201, 259] width 89 height 21
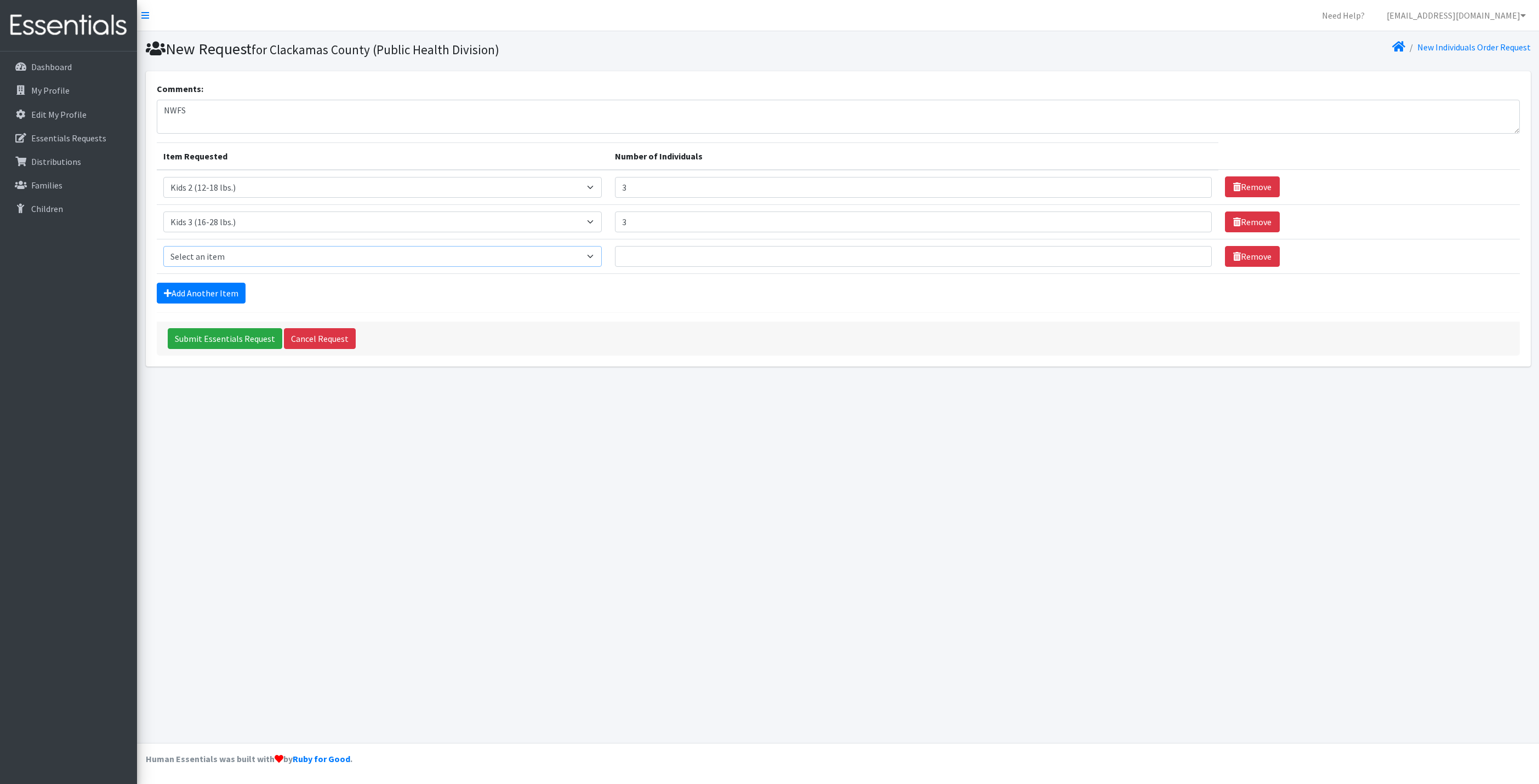
click at [235, 259] on select "Select an item Kids 0 (up to 10 lbs.) Kids 1 (8-14 lbs.) Kids 2 (12-18 lbs.) Ki…" at bounding box center [382, 257] width 439 height 21
select select "4049"
click at [163, 248] on select "Select an item Kids 0 (up to 10 lbs.) Kids 1 (8-14 lbs.) Kids 2 (12-18 lbs.) Ki…" at bounding box center [382, 257] width 439 height 21
click at [655, 260] on input "Number of Individuals" at bounding box center [913, 257] width 596 height 21
type input "8"
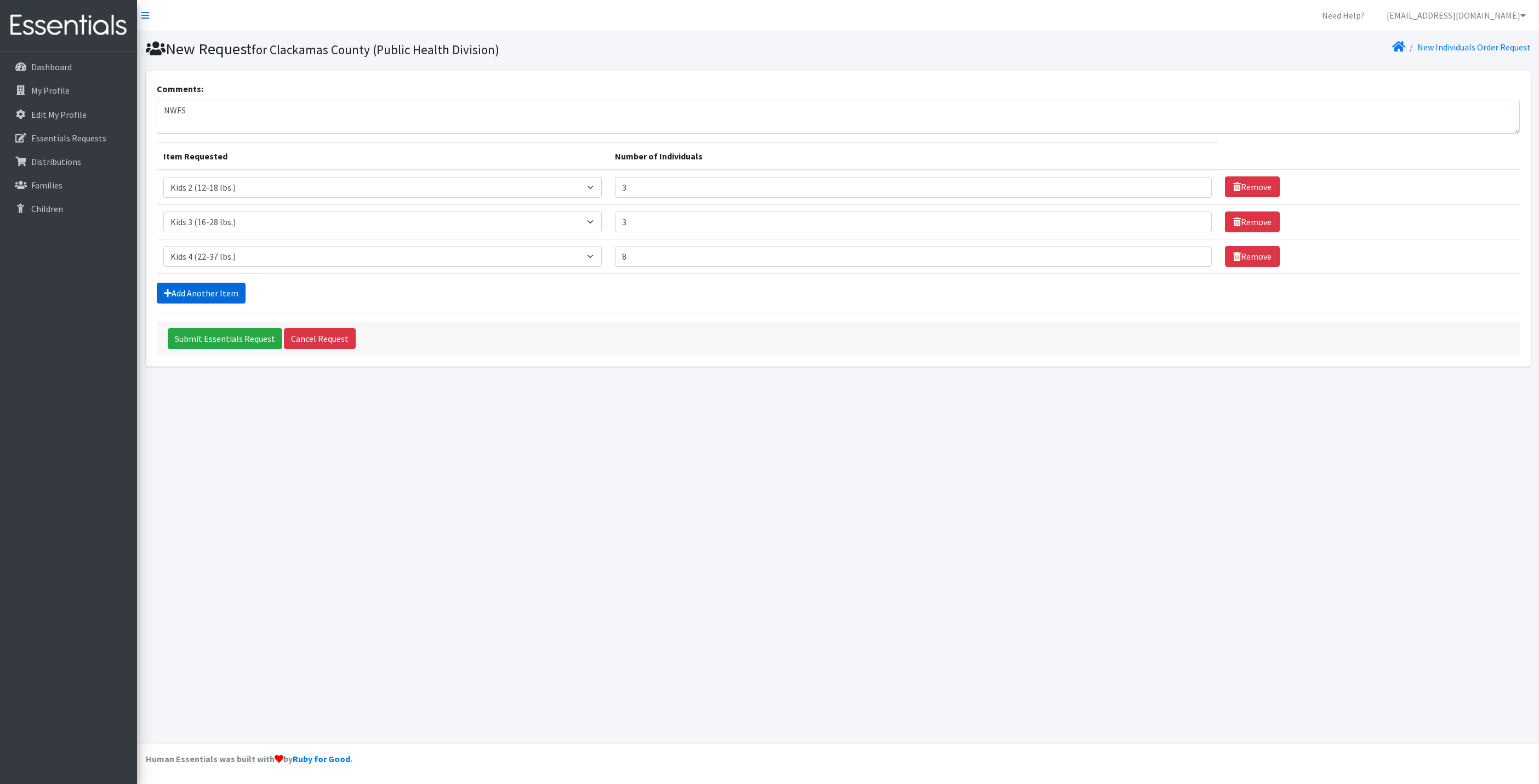
click at [209, 292] on link "Add Another Item" at bounding box center [201, 293] width 89 height 21
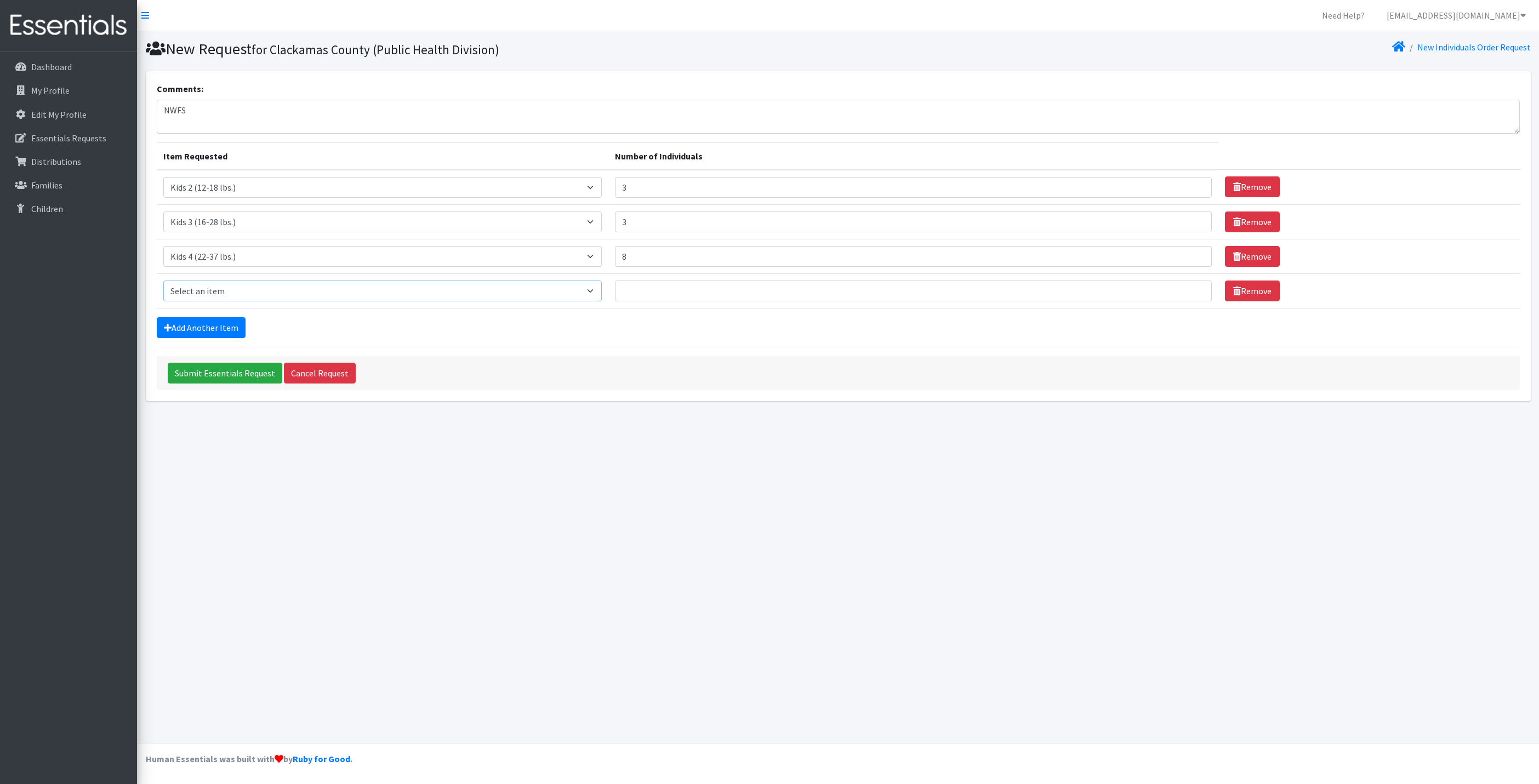
click at [243, 288] on select "Select an item Kids 0 (up to 10 lbs.) Kids 1 (8-14 lbs.) Kids 2 (12-18 lbs.) Ki…" at bounding box center [382, 291] width 439 height 21
select select "4049"
click at [163, 282] on select "Select an item Kids 0 (up to 10 lbs.) Kids 1 (8-14 lbs.) Kids 2 (12-18 lbs.) Ki…" at bounding box center [382, 291] width 439 height 21
click at [652, 291] on input "Number of Individuals" at bounding box center [913, 291] width 596 height 21
type input "8"
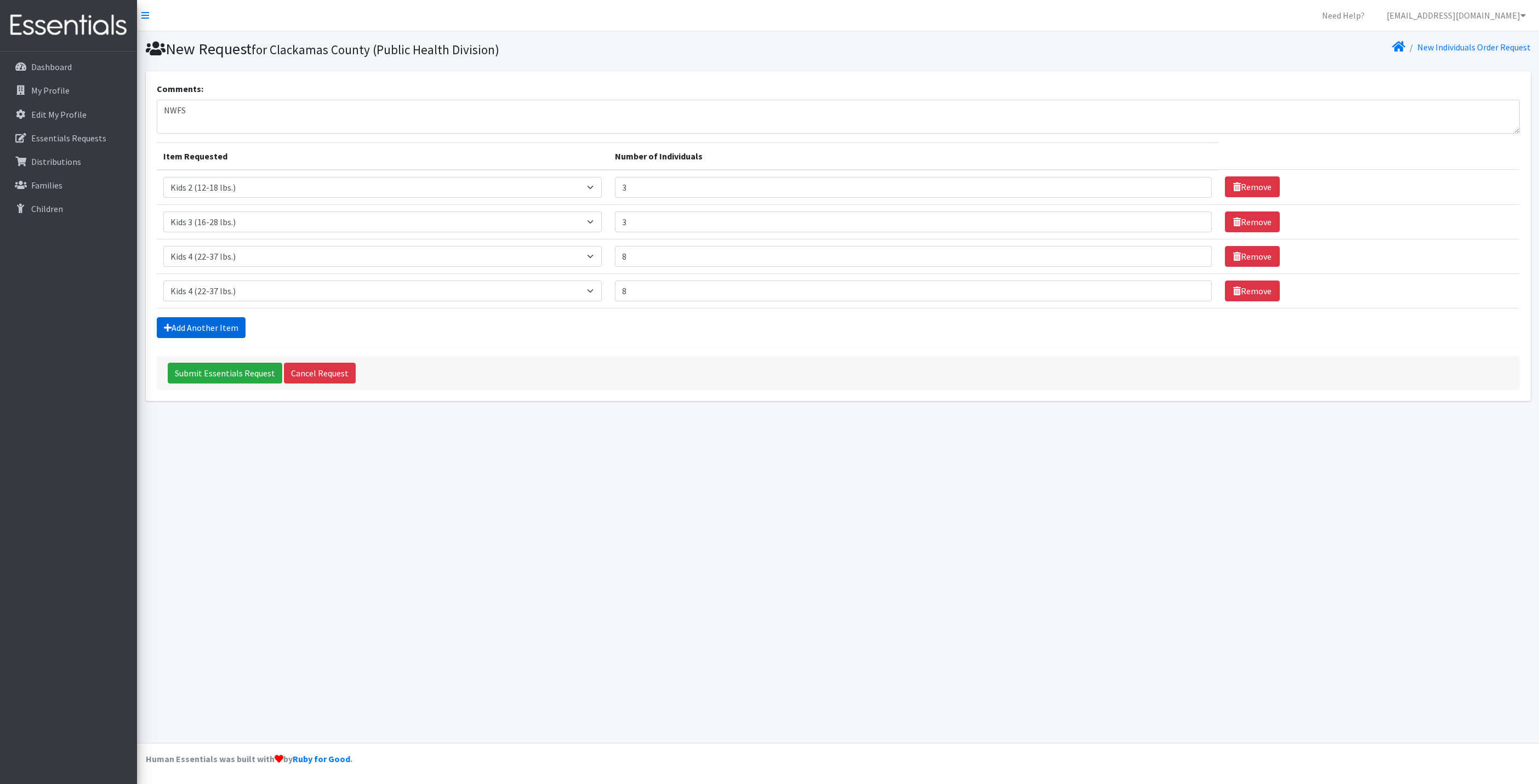
click at [212, 323] on link "Add Another Item" at bounding box center [201, 328] width 89 height 21
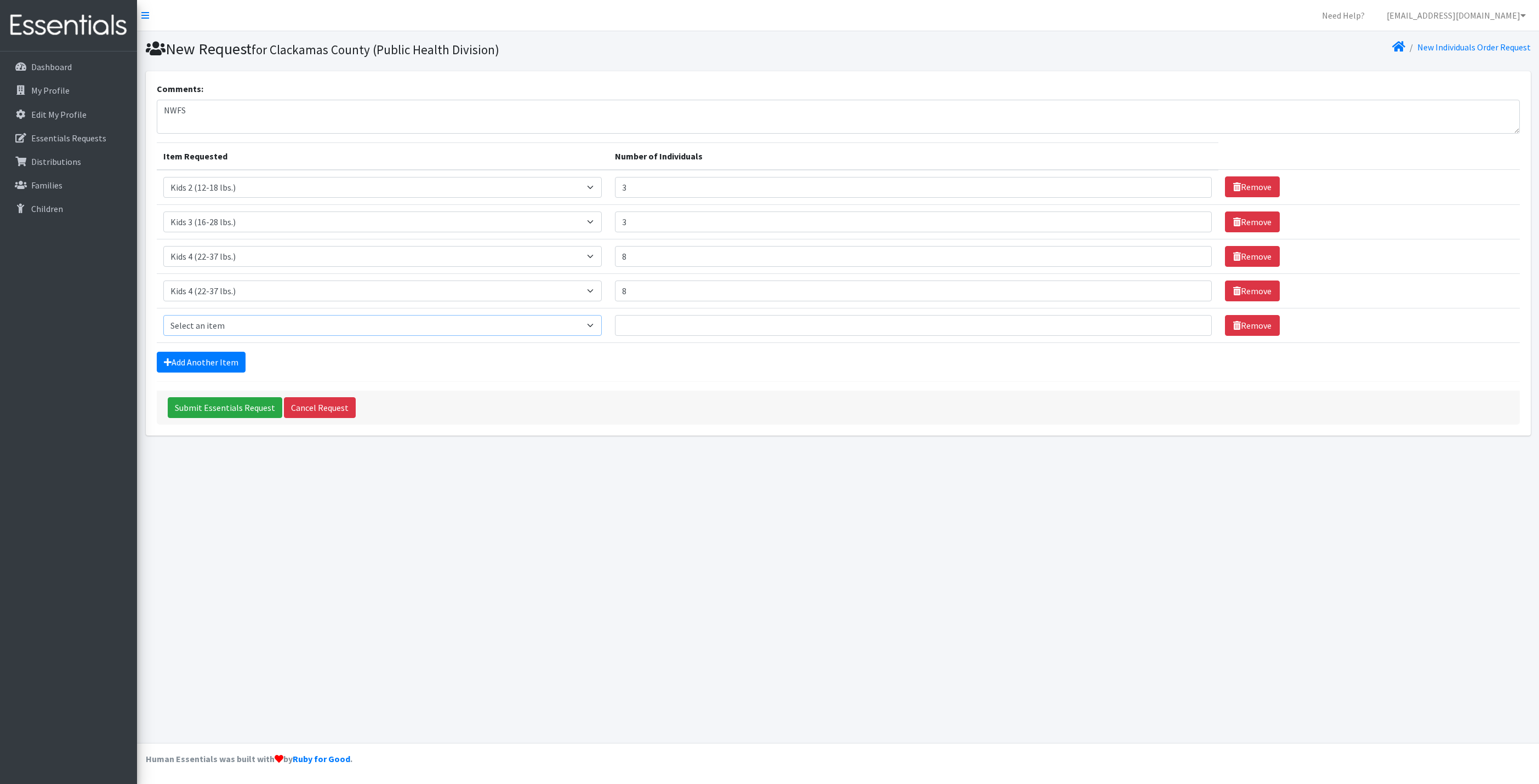
click at [239, 326] on select "Select an item Kids 0 (up to 10 lbs.) Kids 1 (8-14 lbs.) Kids 2 (12-18 lbs.) Ki…" at bounding box center [382, 326] width 439 height 21
select select "4056"
click at [163, 318] on select "Select an item Kids 0 (up to 10 lbs.) Kids 1 (8-14 lbs.) Kids 2 (12-18 lbs.) Ki…" at bounding box center [382, 326] width 439 height 21
click at [656, 324] on input "Number of Individuals" at bounding box center [913, 326] width 596 height 21
type input "8"
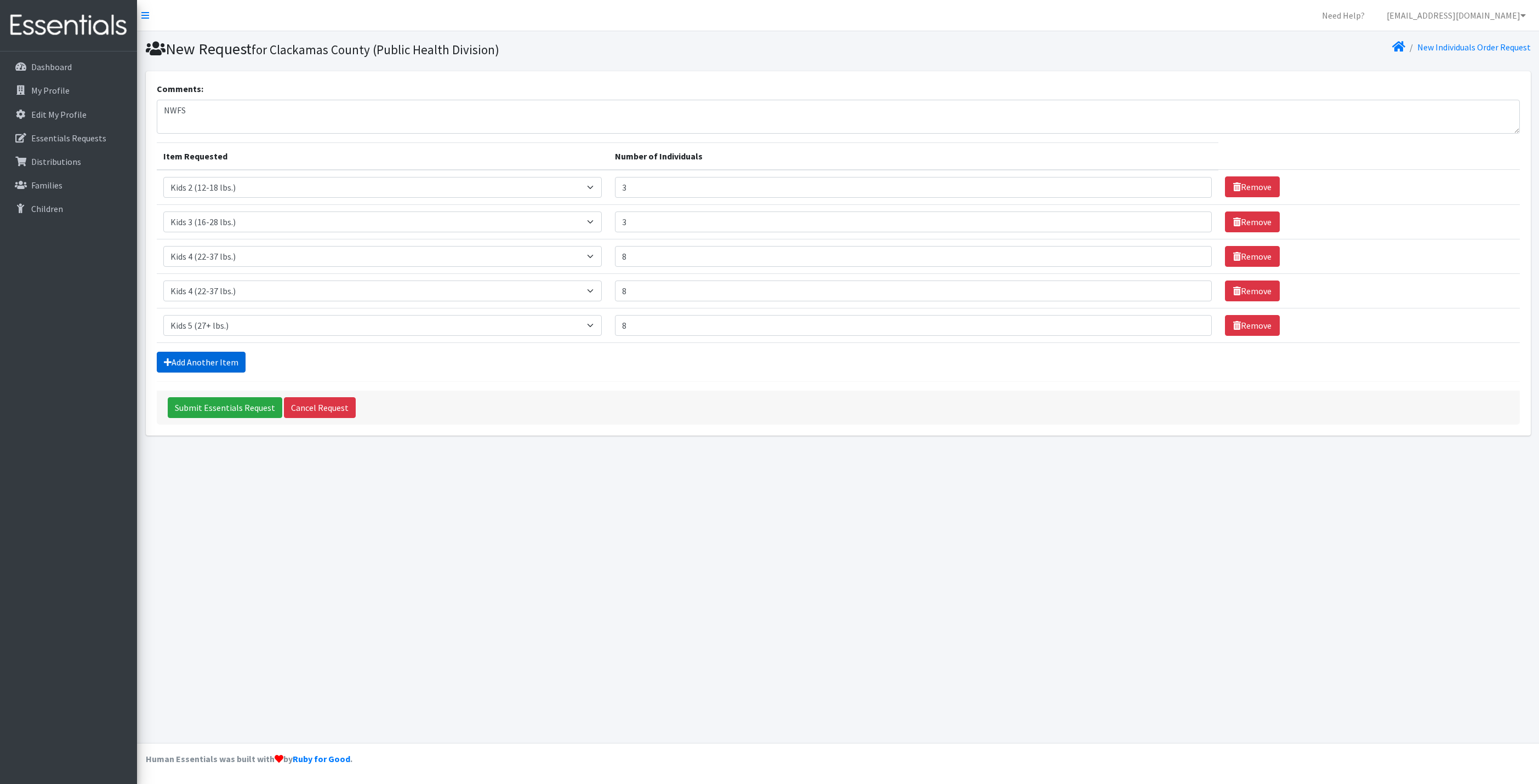
click at [218, 361] on link "Add Another Item" at bounding box center [201, 362] width 89 height 21
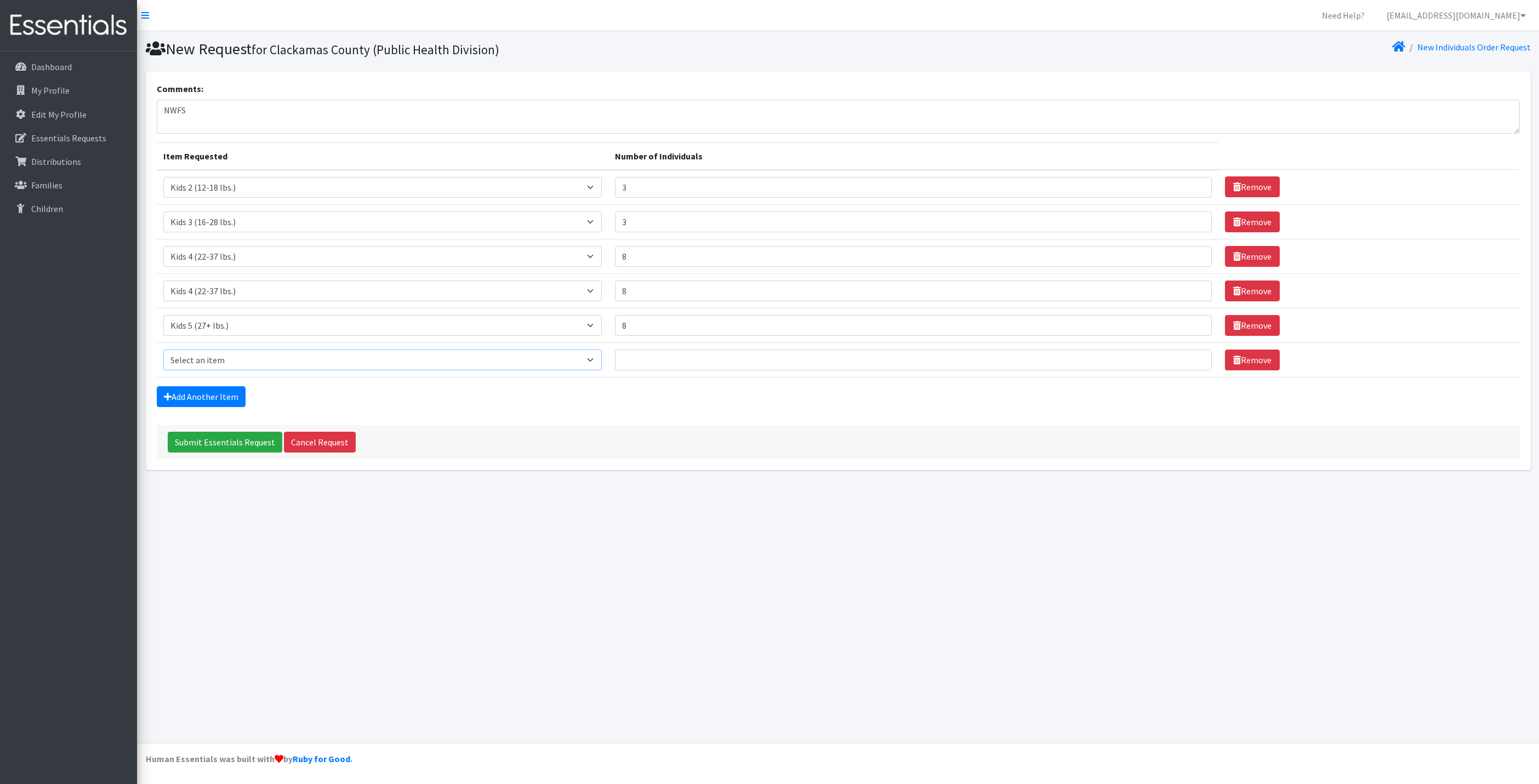
click at [255, 366] on select "Select an item Kids 0 (up to 10 lbs.) Kids 1 (8-14 lbs.) Kids 2 (12-18 lbs.) Ki…" at bounding box center [382, 360] width 439 height 21
select select "4059"
click at [163, 354] on select "Select an item Kids 0 (up to 10 lbs.) Kids 1 (8-14 lbs.) Kids 2 (12-18 lbs.) Ki…" at bounding box center [382, 360] width 439 height 21
click at [709, 361] on input "Number of Individuals" at bounding box center [913, 360] width 596 height 21
type input "8"
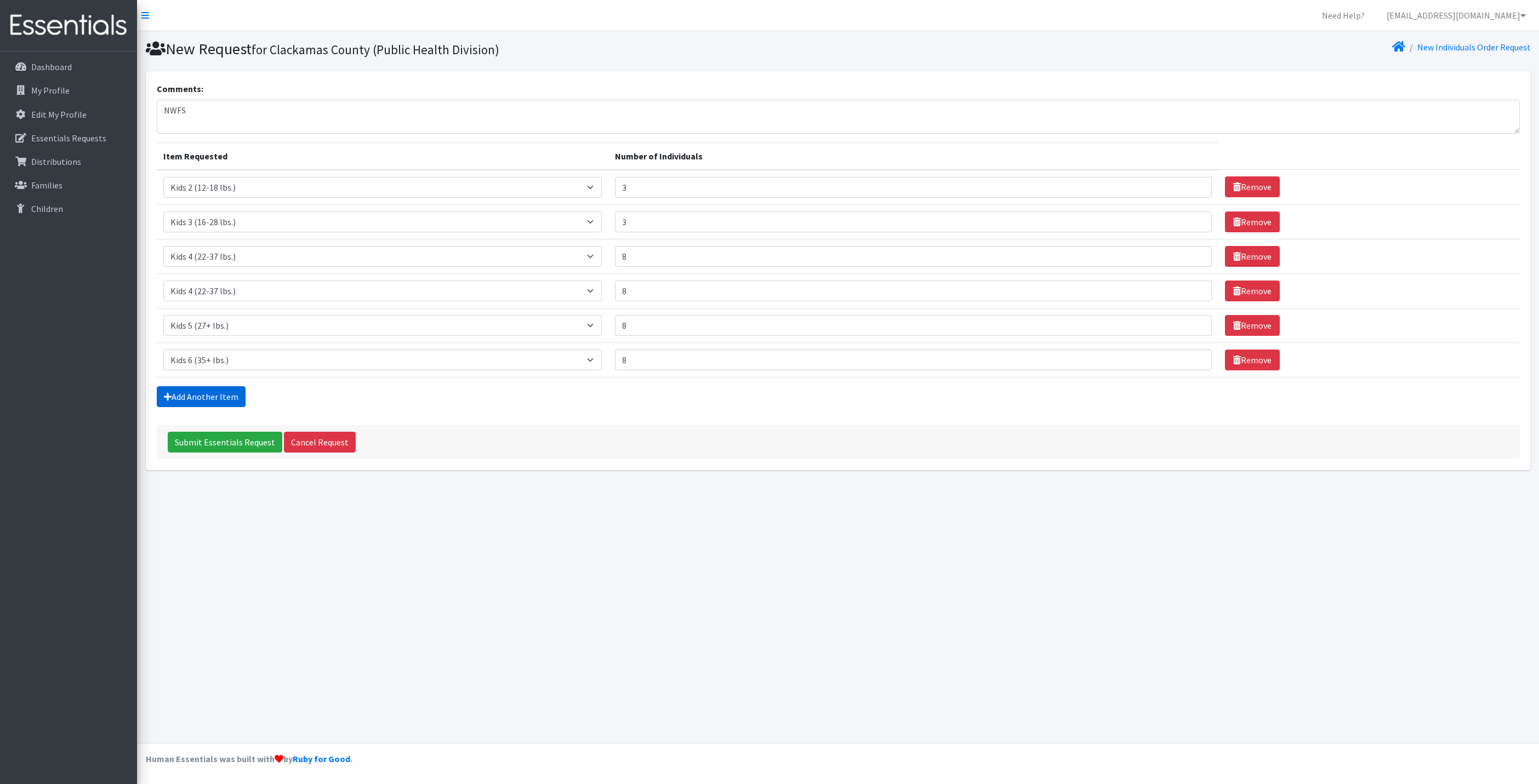
click at [231, 402] on link "Add Another Item" at bounding box center [201, 397] width 89 height 21
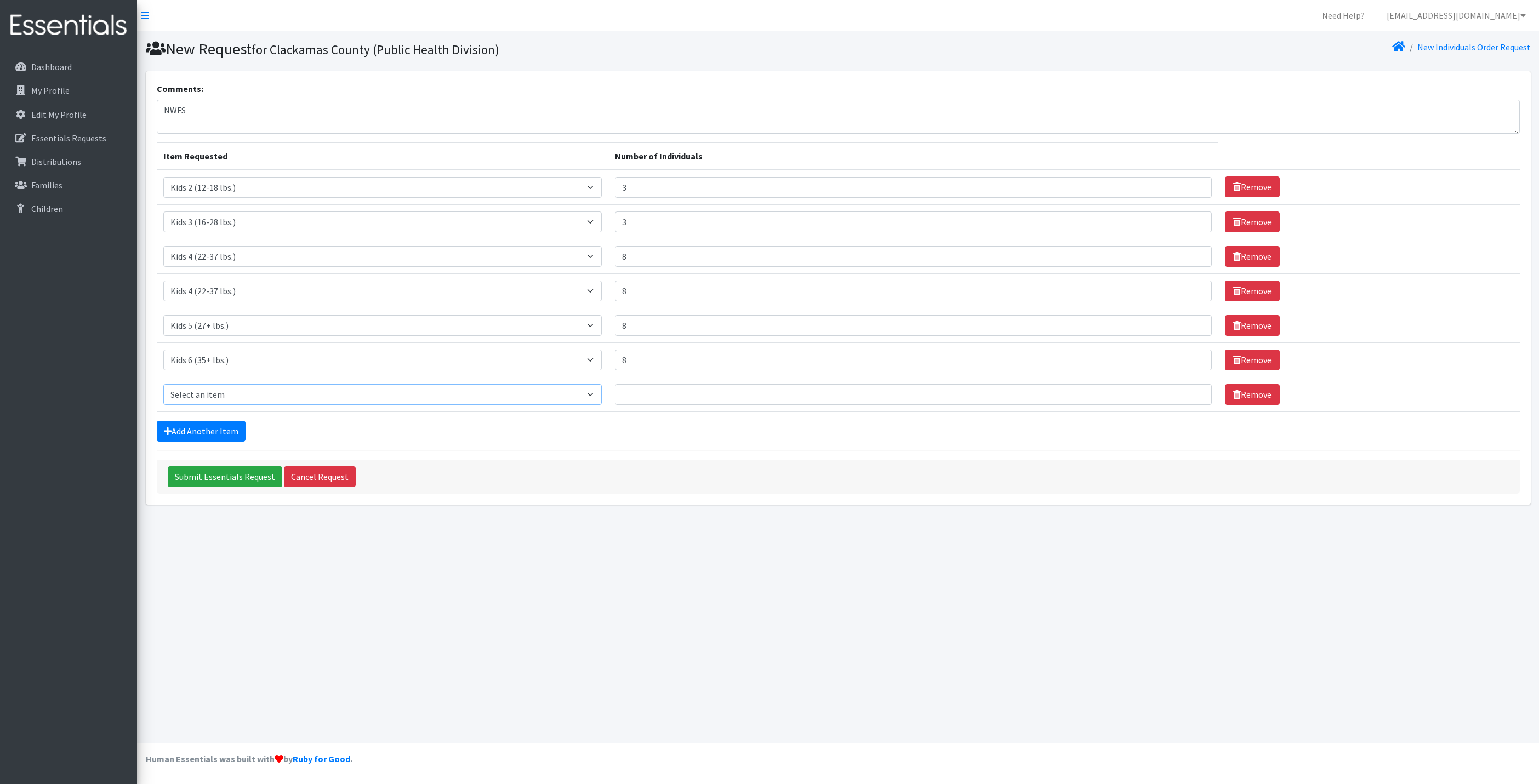
click at [223, 398] on select "Select an item Kids 0 (up to 10 lbs.) Kids 1 (8-14 lbs.) Kids 2 (12-18 lbs.) Ki…" at bounding box center [382, 395] width 439 height 21
select select "11282"
click at [163, 389] on select "Select an item Kids 0 (up to 10 lbs.) Kids 1 (8-14 lbs.) Kids 2 (12-18 lbs.) Ki…" at bounding box center [382, 395] width 439 height 21
click at [658, 396] on input "Number of Individuals" at bounding box center [913, 395] width 596 height 21
type input "8"
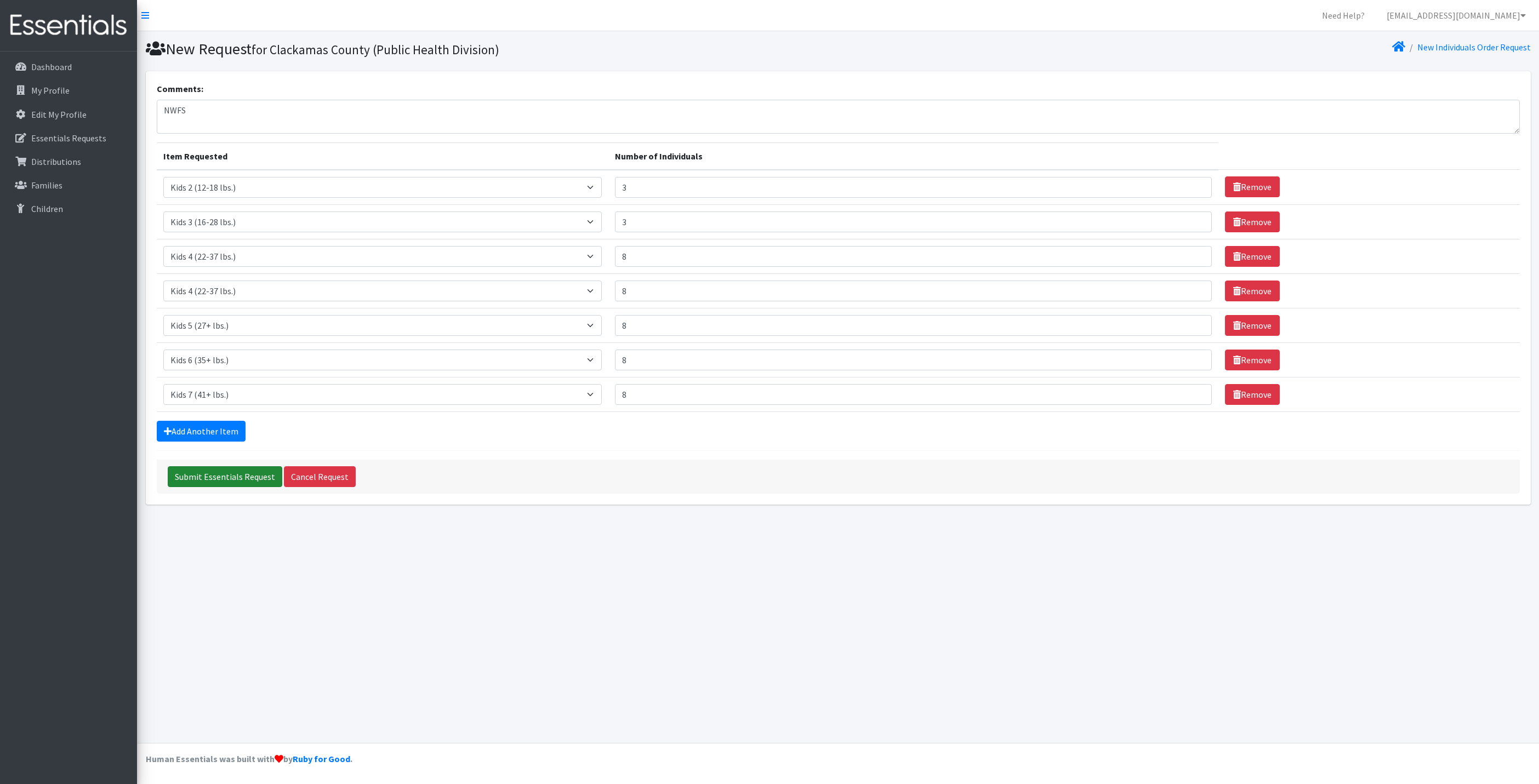
click at [204, 478] on input "Submit Essentials Request" at bounding box center [225, 476] width 114 height 21
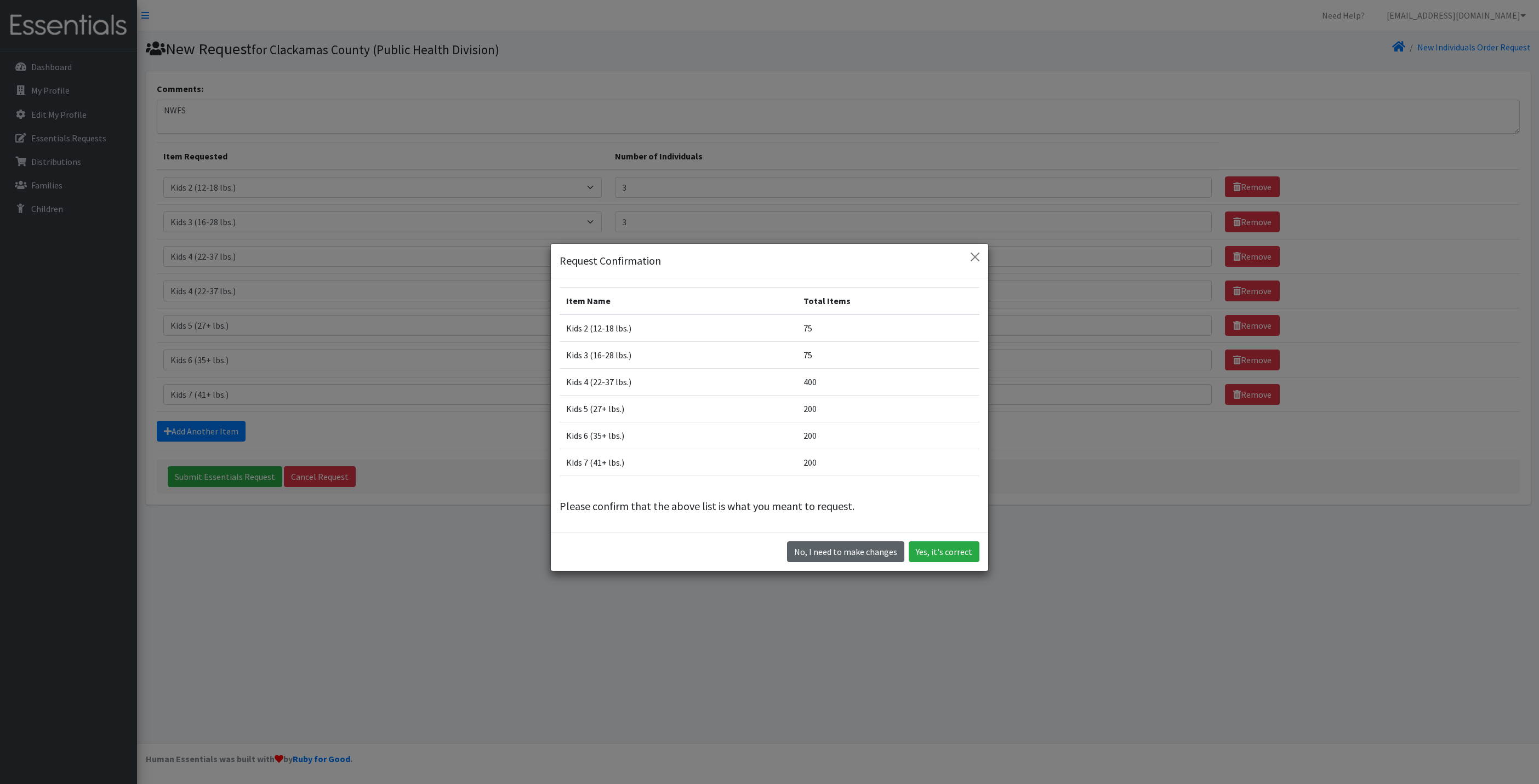
click at [839, 548] on button "No, I need to make changes" at bounding box center [846, 552] width 117 height 21
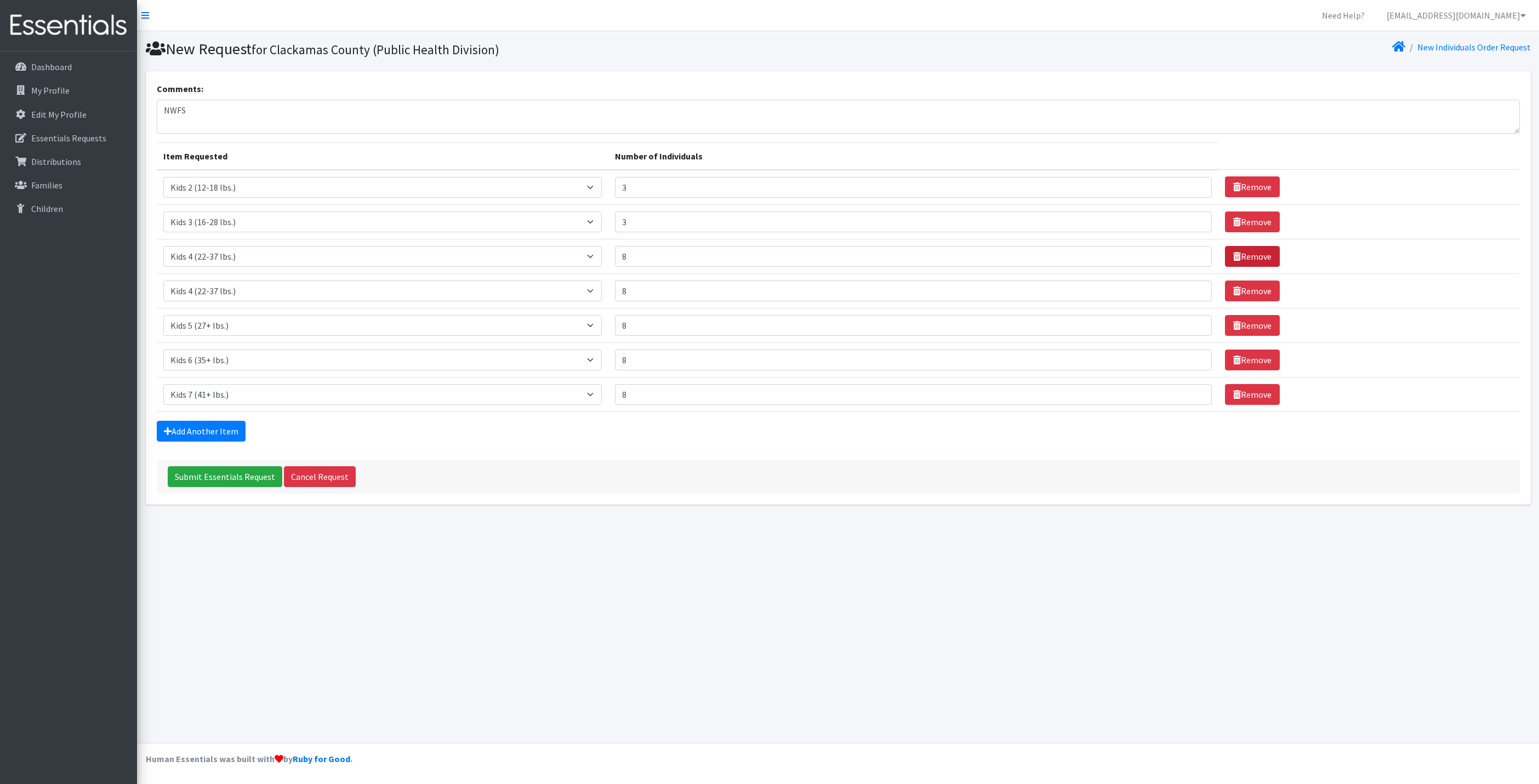
click at [1237, 257] on link "Remove" at bounding box center [1252, 257] width 55 height 21
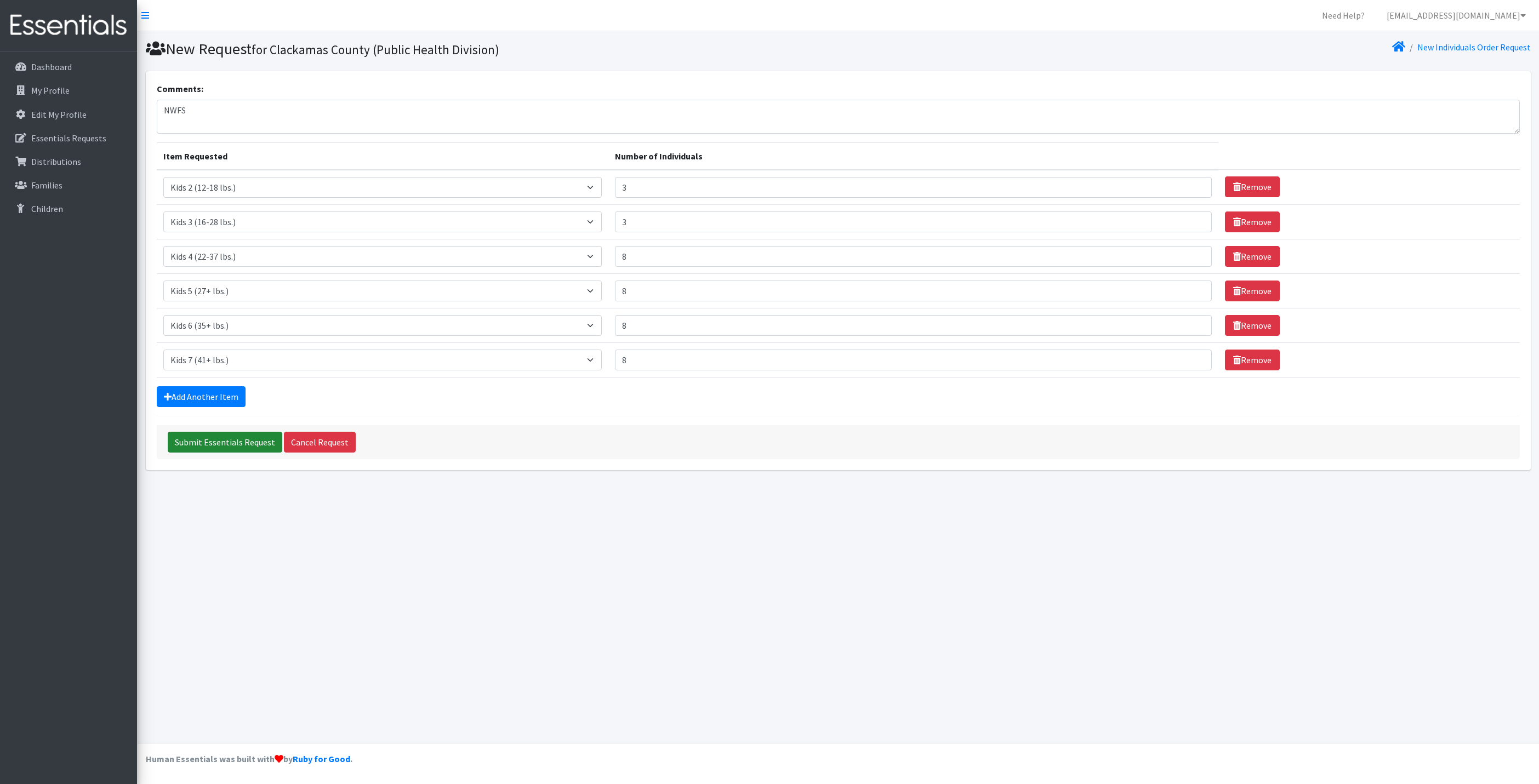
click at [246, 449] on input "Submit Essentials Request" at bounding box center [225, 442] width 114 height 21
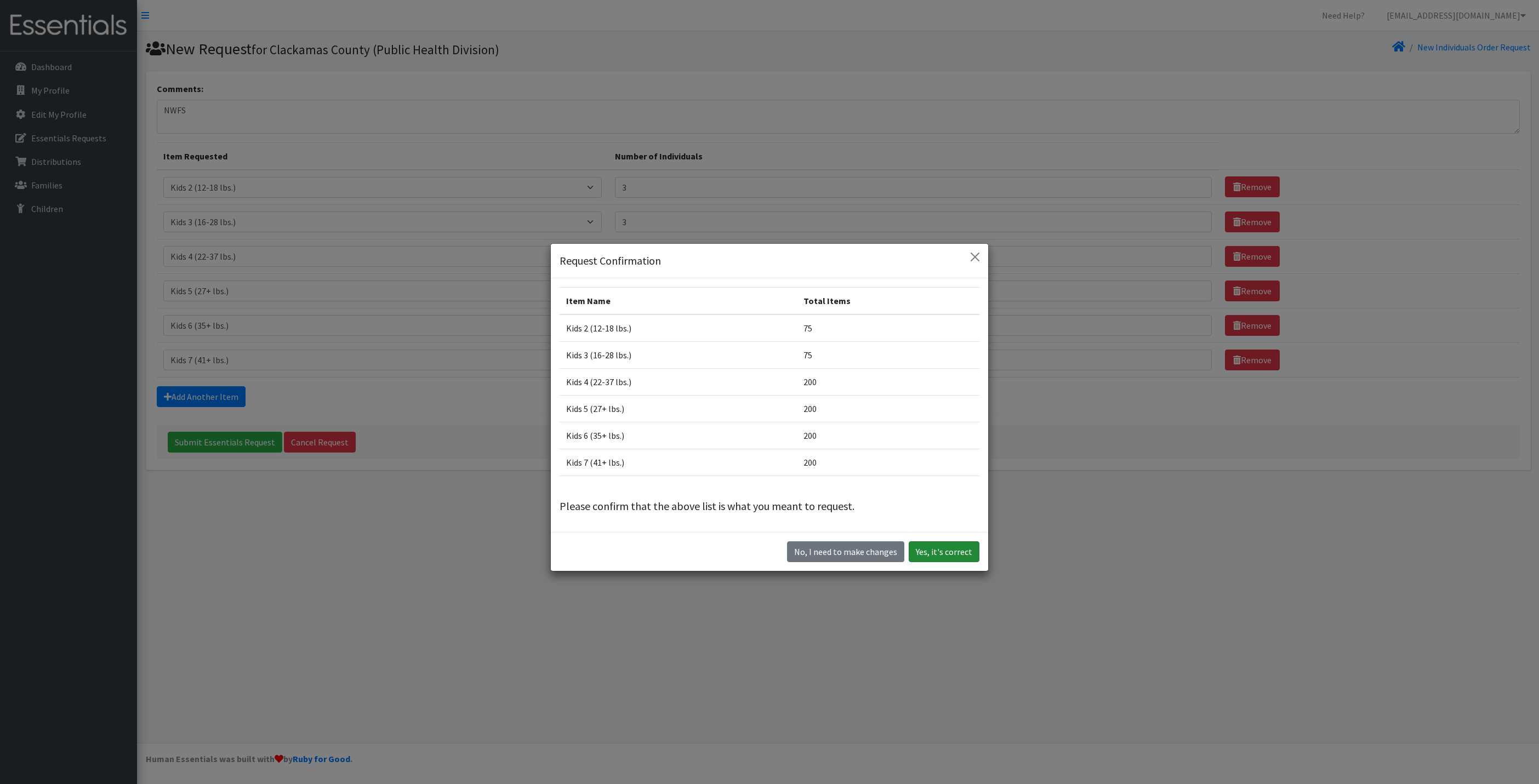
click at [936, 552] on button "Yes, it's correct" at bounding box center [943, 552] width 70 height 21
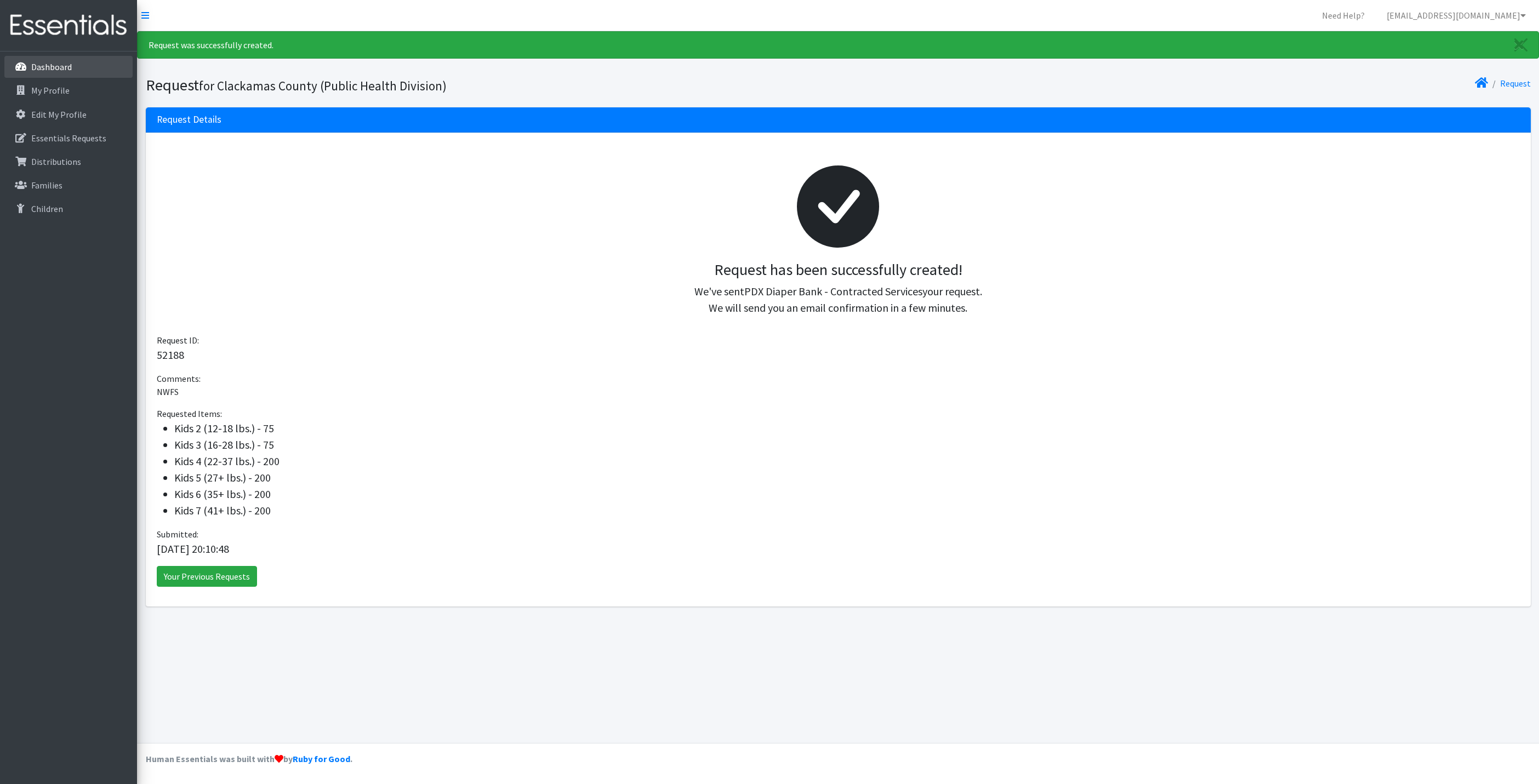
click at [82, 63] on link "Dashboard" at bounding box center [68, 66] width 128 height 22
